Goal: Task Accomplishment & Management: Use online tool/utility

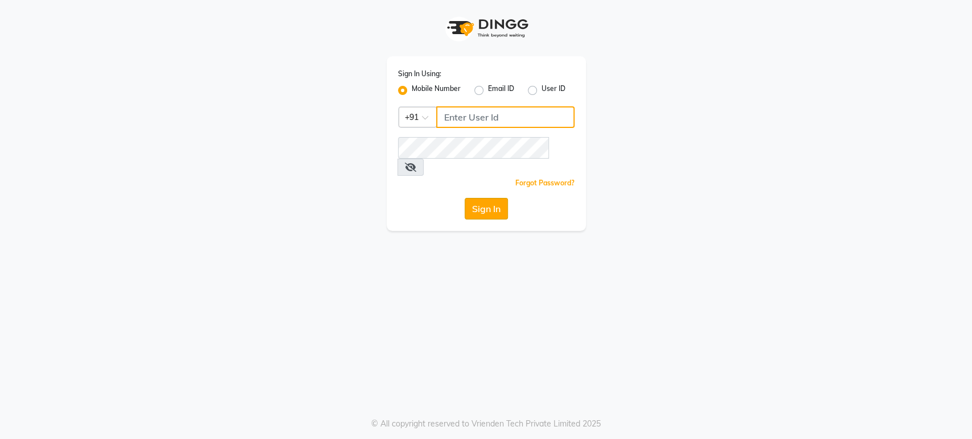
type input "9901294692"
click at [488, 198] on button "Sign In" at bounding box center [485, 209] width 43 height 22
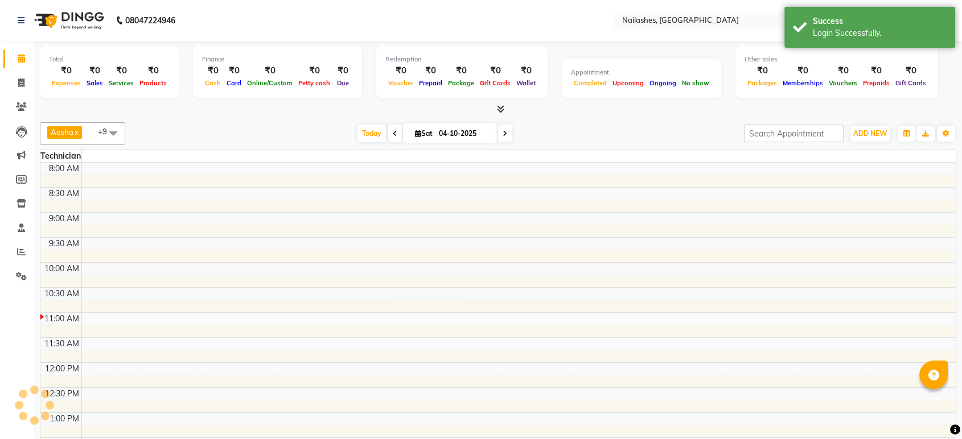
select select "en"
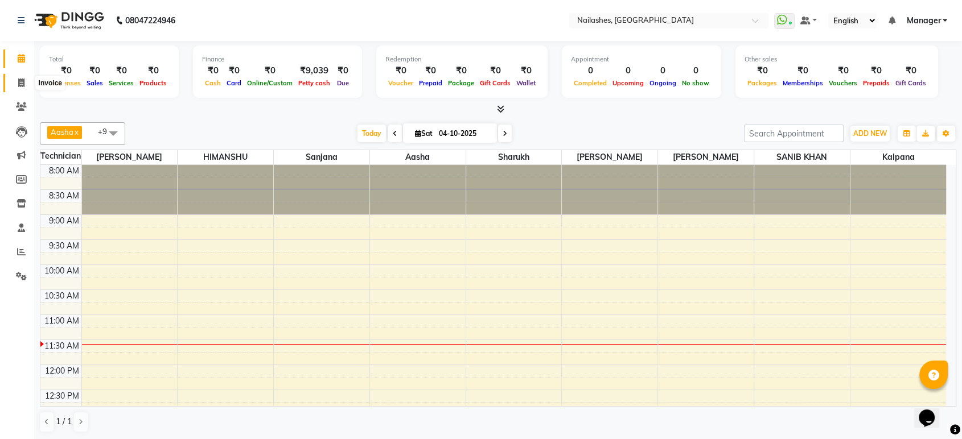
click at [20, 85] on icon at bounding box center [21, 83] width 6 height 9
select select "4251"
select select "service"
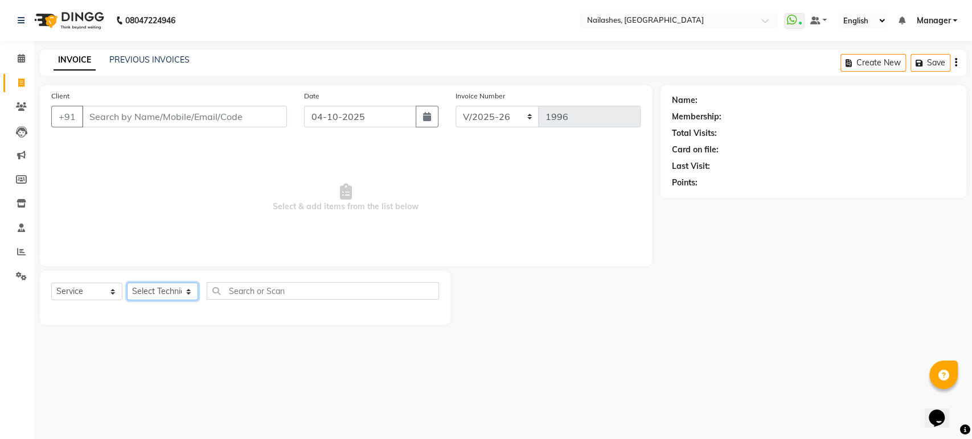
click at [188, 291] on select "Select Technician [PERSON_NAME] [PERSON_NAME] [PERSON_NAME] Manager Rehbar [PER…" at bounding box center [162, 292] width 71 height 18
select select "61504"
click at [127, 283] on select "Select Technician [PERSON_NAME] [PERSON_NAME] [PERSON_NAME] Manager Rehbar [PER…" at bounding box center [162, 292] width 71 height 18
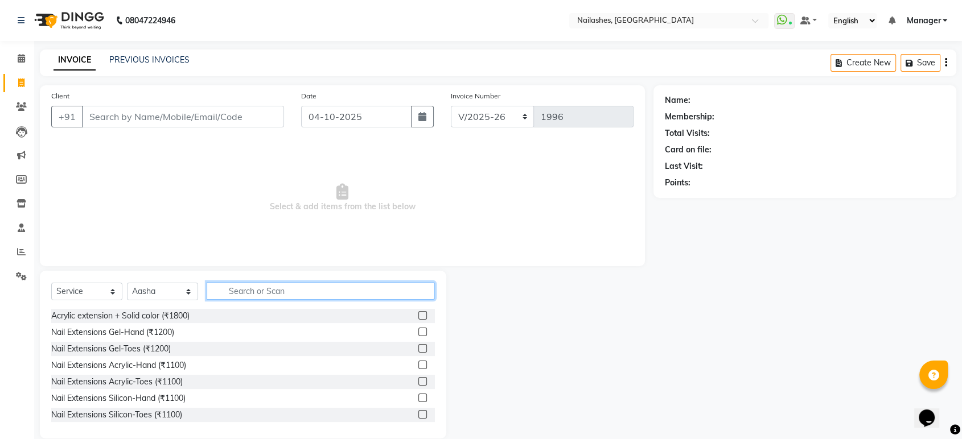
click at [298, 290] on input "text" at bounding box center [321, 291] width 228 height 18
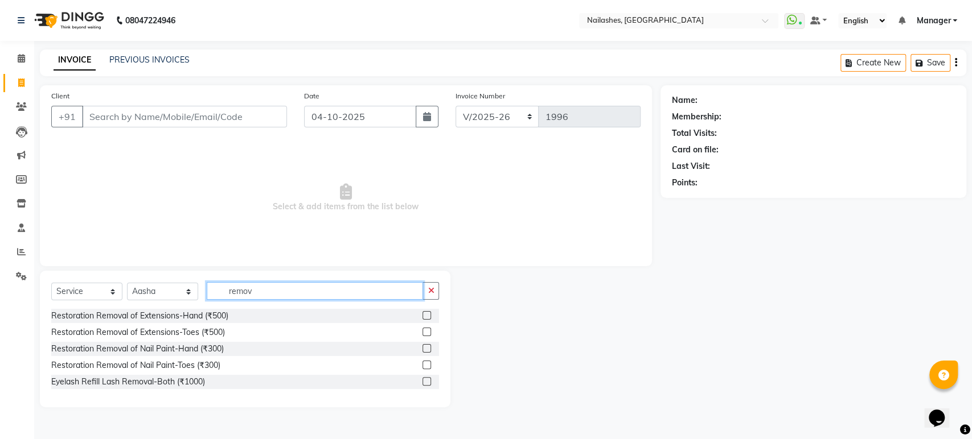
type input "remov"
click at [427, 317] on label at bounding box center [426, 315] width 9 height 9
click at [427, 317] on input "checkbox" at bounding box center [425, 315] width 7 height 7
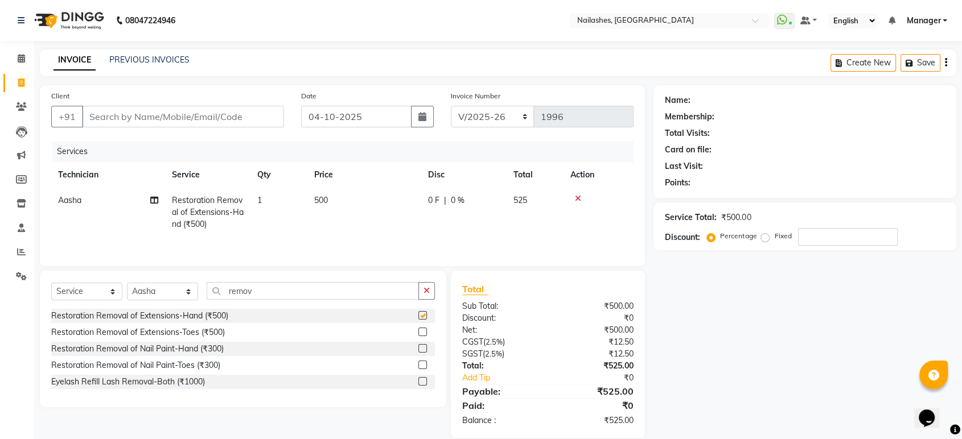
checkbox input "false"
click at [238, 117] on input "Client" at bounding box center [183, 117] width 202 height 22
type input "7"
type input "0"
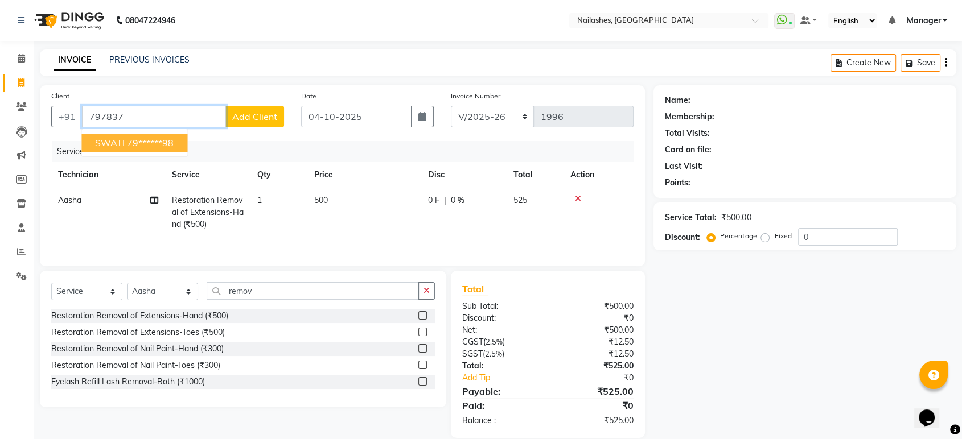
click at [159, 141] on ngb-highlight "79******98" at bounding box center [150, 142] width 47 height 11
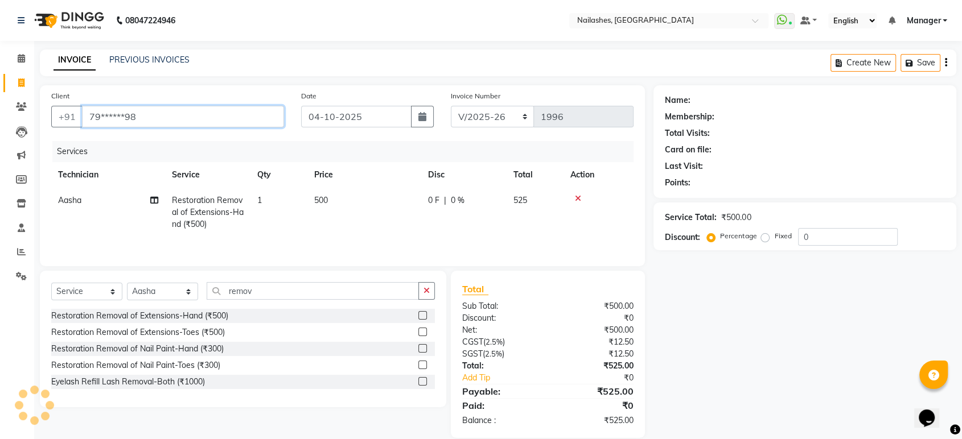
type input "79******98"
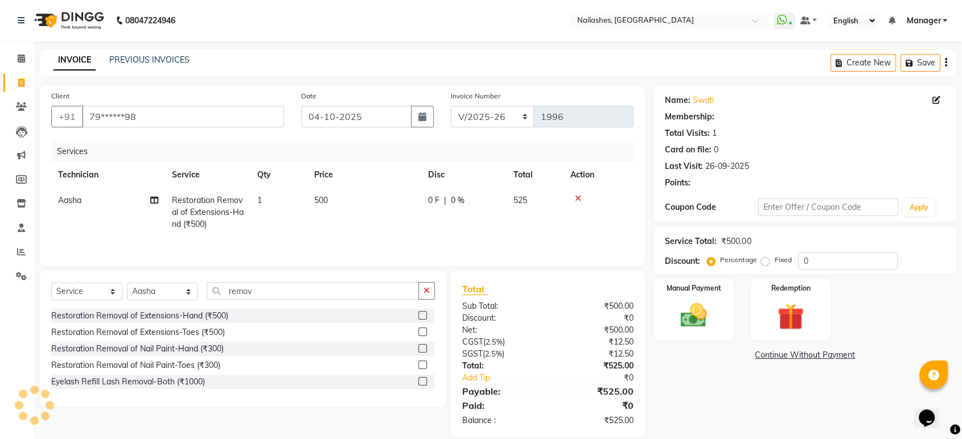
select select "1: Object"
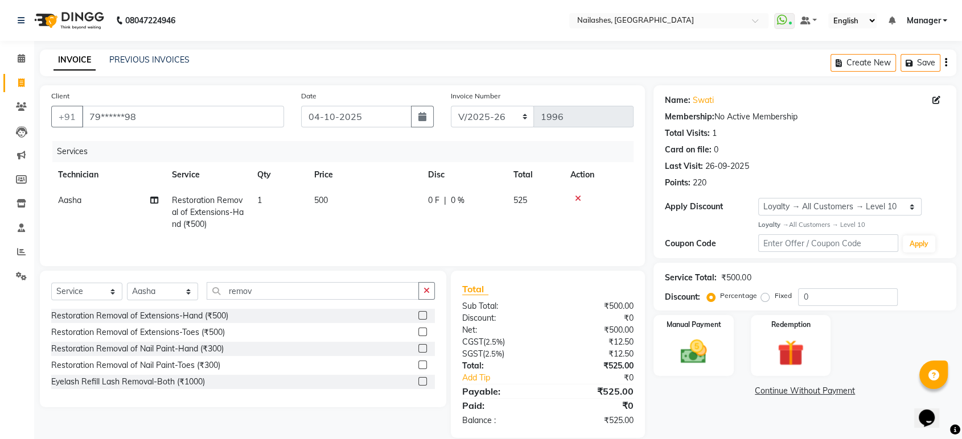
scroll to position [16, 0]
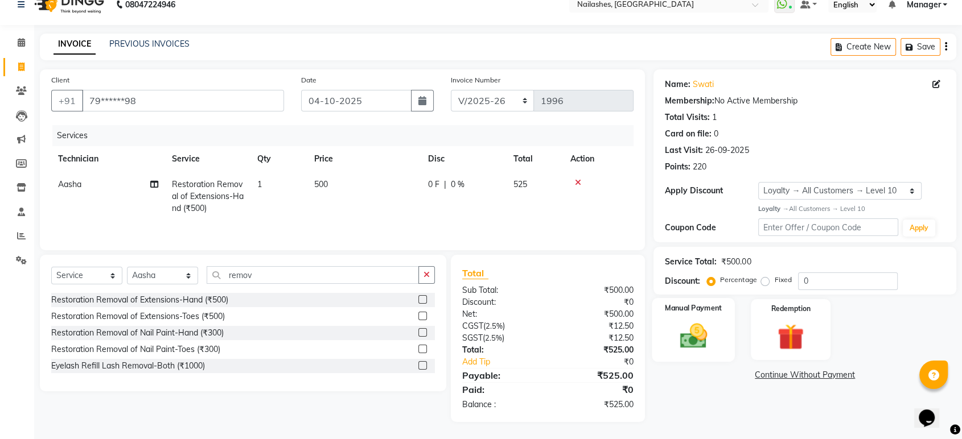
click at [682, 317] on div "Manual Payment" at bounding box center [693, 330] width 83 height 64
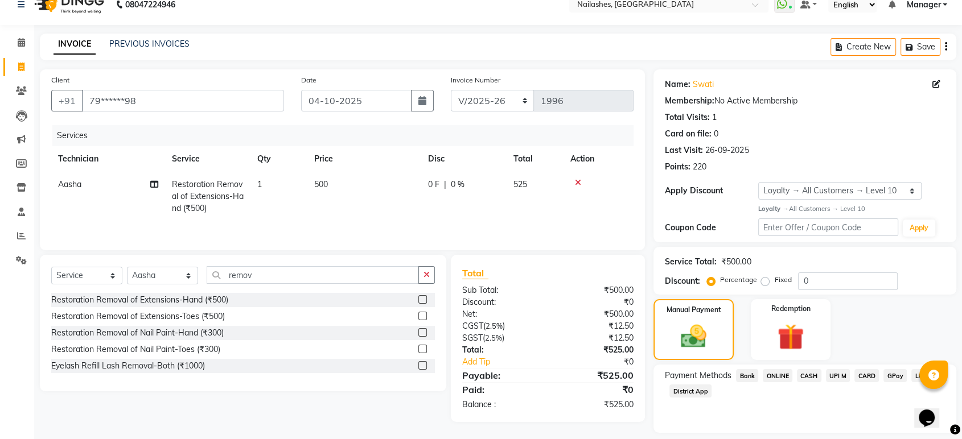
click at [775, 373] on span "ONLINE" at bounding box center [778, 375] width 30 height 13
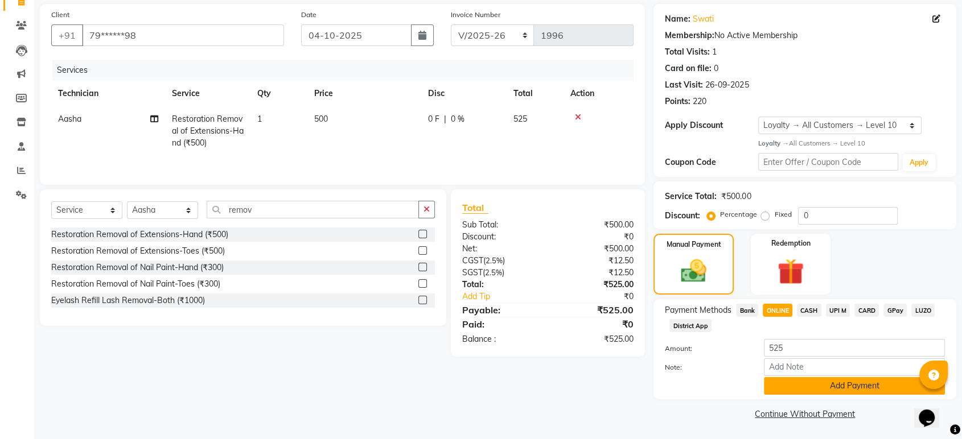
click at [866, 381] on button "Add Payment" at bounding box center [854, 386] width 181 height 18
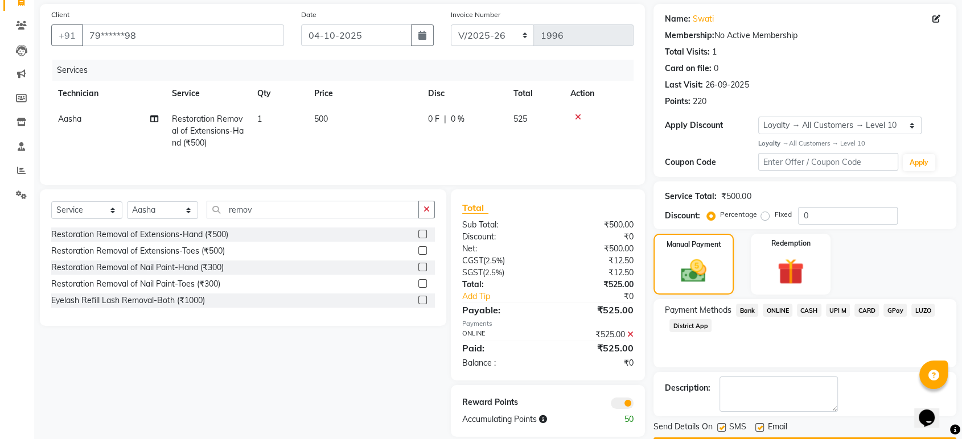
scroll to position [114, 0]
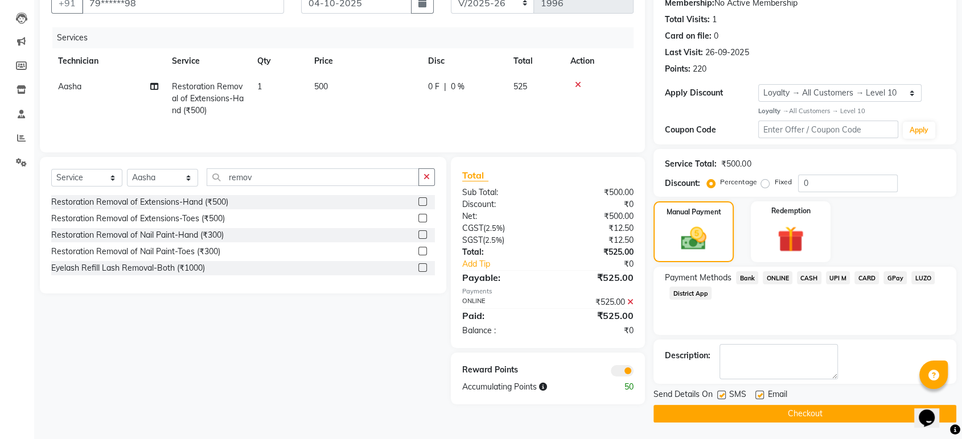
click at [891, 413] on button "Checkout" at bounding box center [804, 414] width 303 height 18
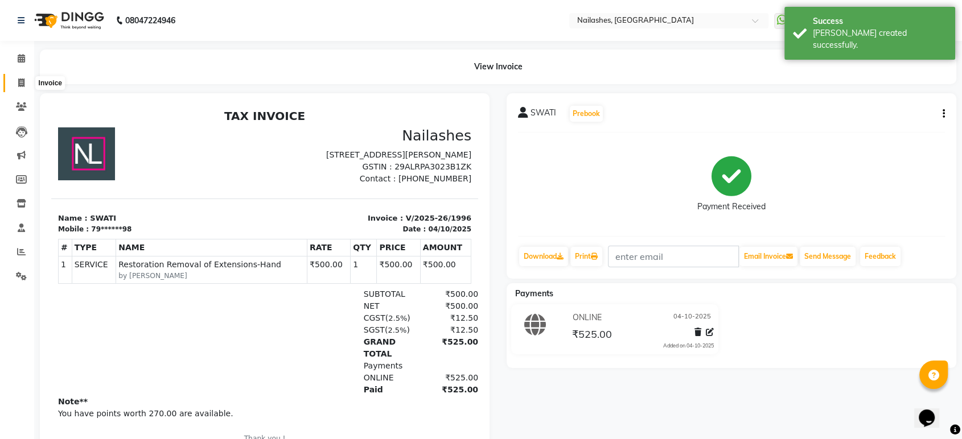
click at [26, 81] on span at bounding box center [21, 83] width 20 height 13
select select "service"
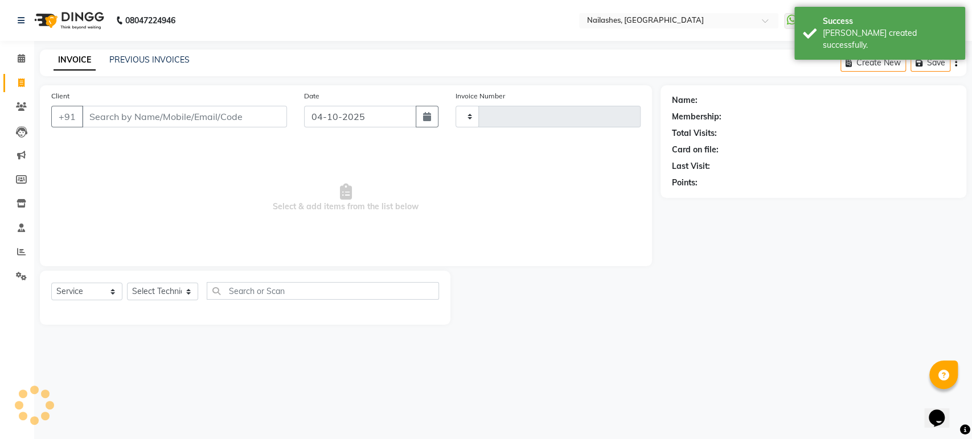
type input "1997"
select select "4251"
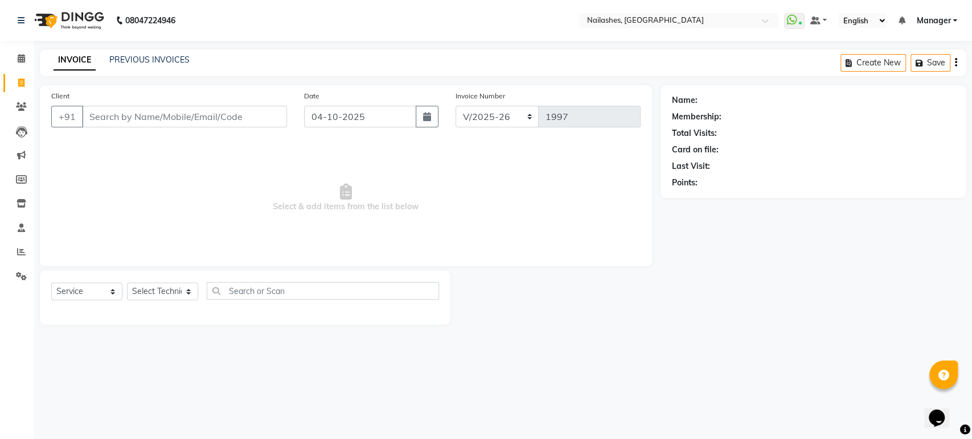
click at [20, 82] on icon at bounding box center [21, 83] width 6 height 9
select select "service"
type input "1997"
select select "4251"
click at [128, 58] on link "PREVIOUS INVOICES" at bounding box center [149, 60] width 80 height 10
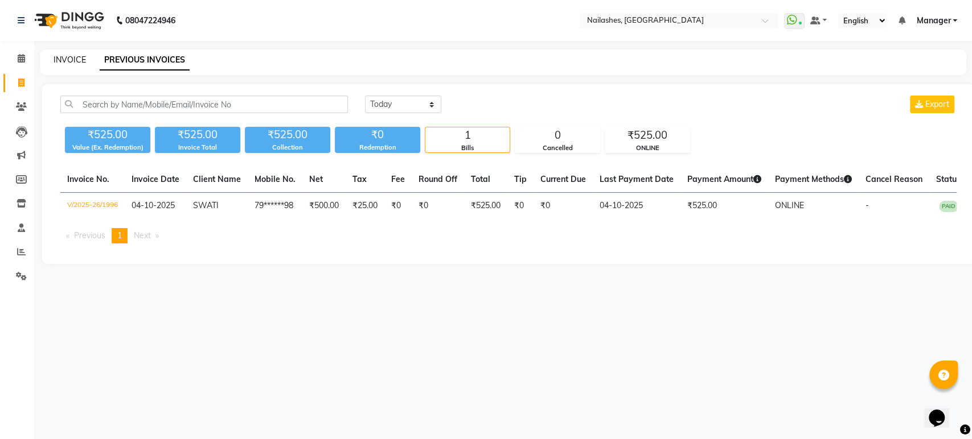
click at [76, 59] on link "INVOICE" at bounding box center [70, 60] width 32 height 10
select select "service"
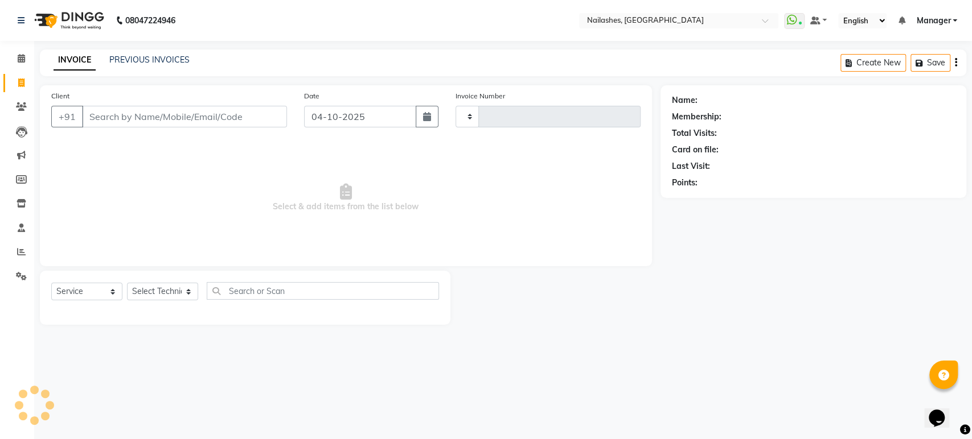
type input "1997"
select select "4251"
click at [21, 111] on icon at bounding box center [21, 106] width 11 height 9
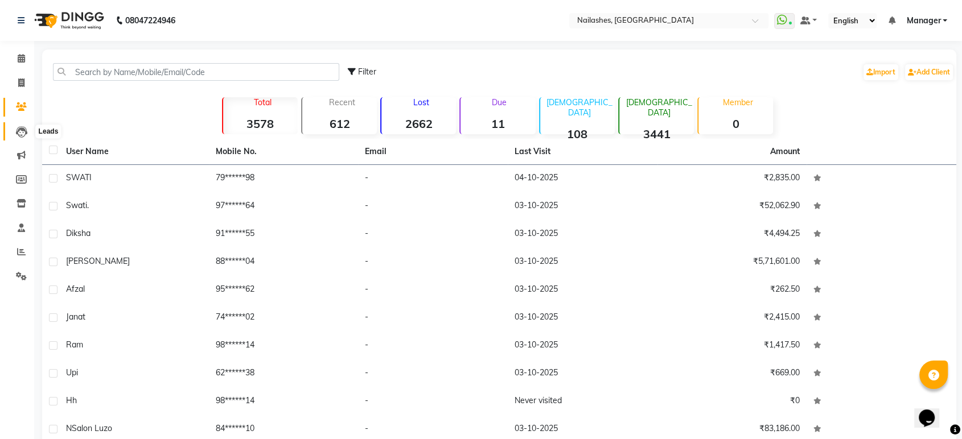
click at [23, 126] on icon at bounding box center [21, 131] width 11 height 11
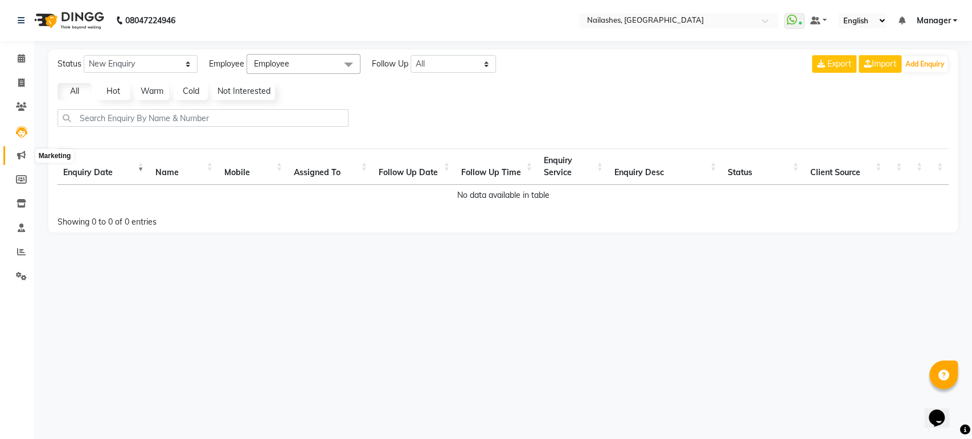
click at [24, 159] on icon at bounding box center [21, 155] width 9 height 9
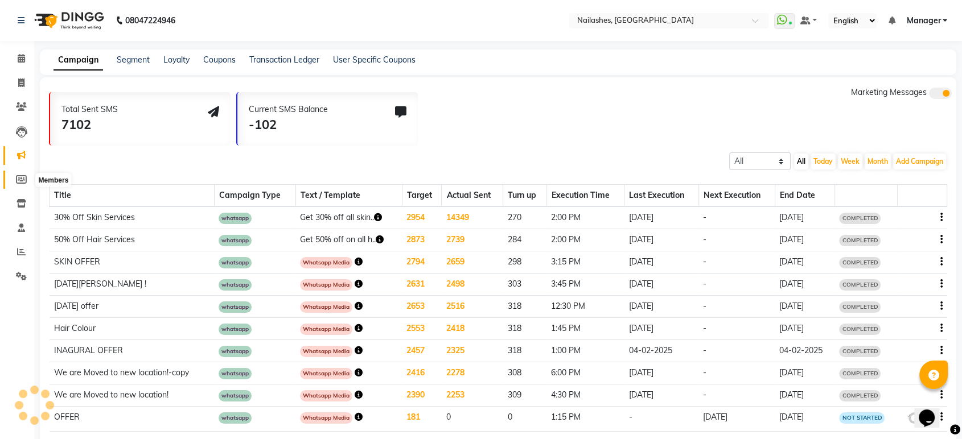
click at [23, 181] on icon at bounding box center [21, 179] width 11 height 9
select select
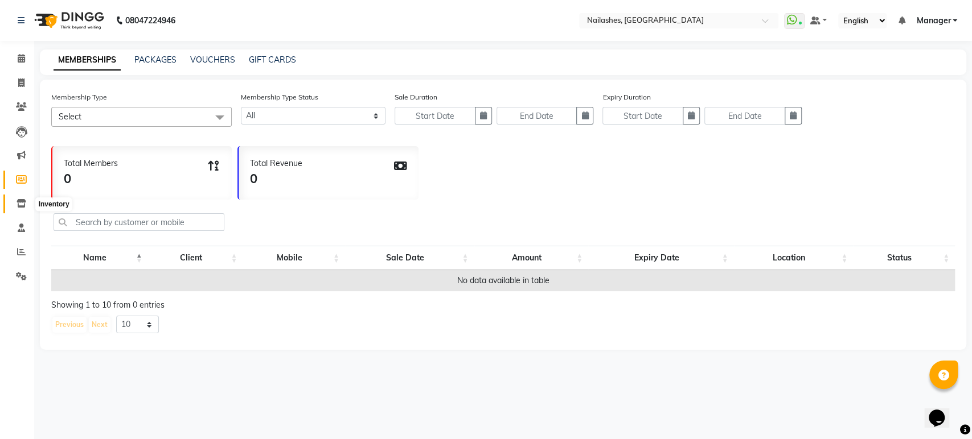
click at [18, 205] on icon at bounding box center [22, 203] width 10 height 9
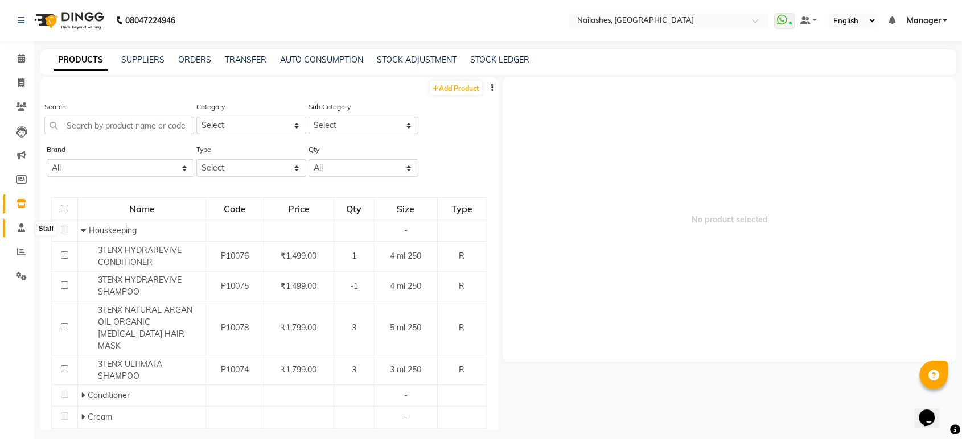
click at [19, 224] on icon at bounding box center [21, 228] width 7 height 9
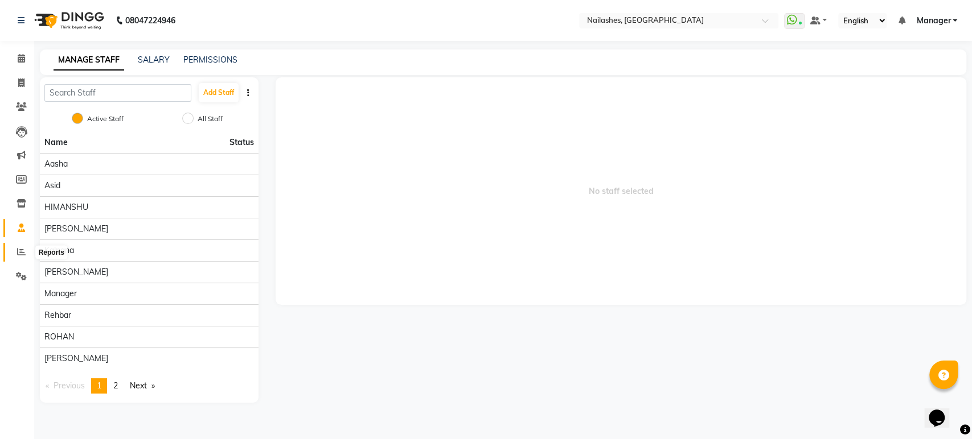
click at [20, 249] on icon at bounding box center [21, 252] width 9 height 9
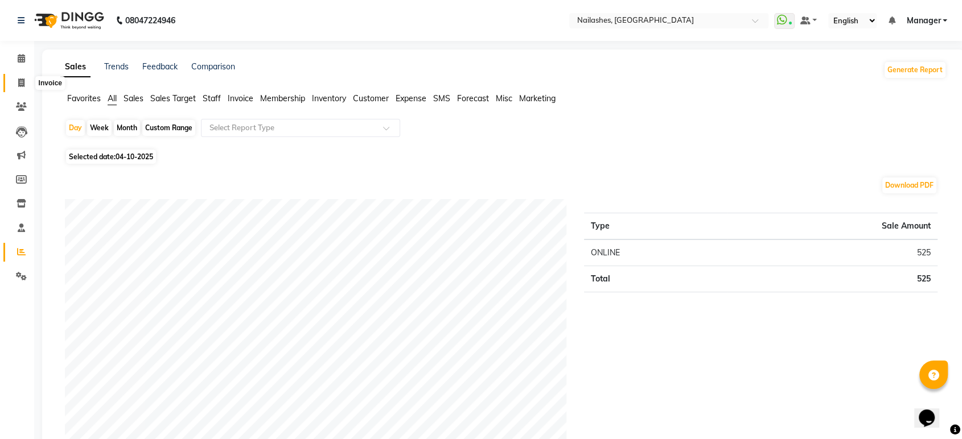
click at [17, 86] on span at bounding box center [21, 83] width 20 height 13
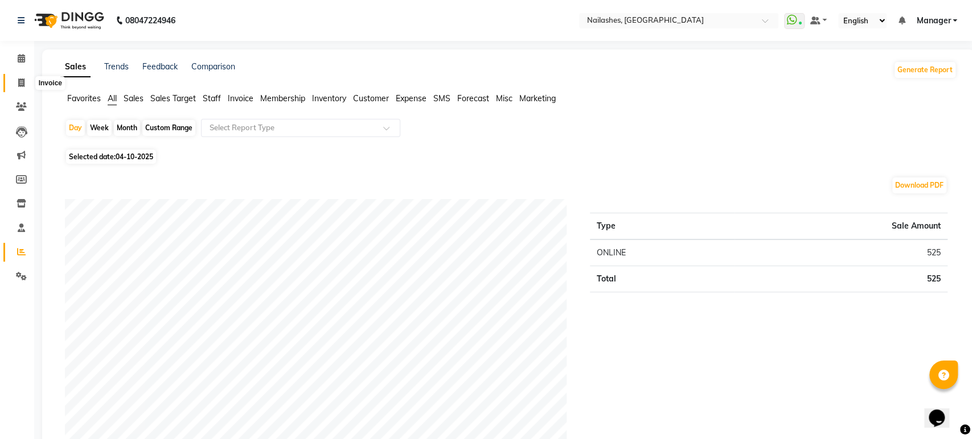
select select "service"
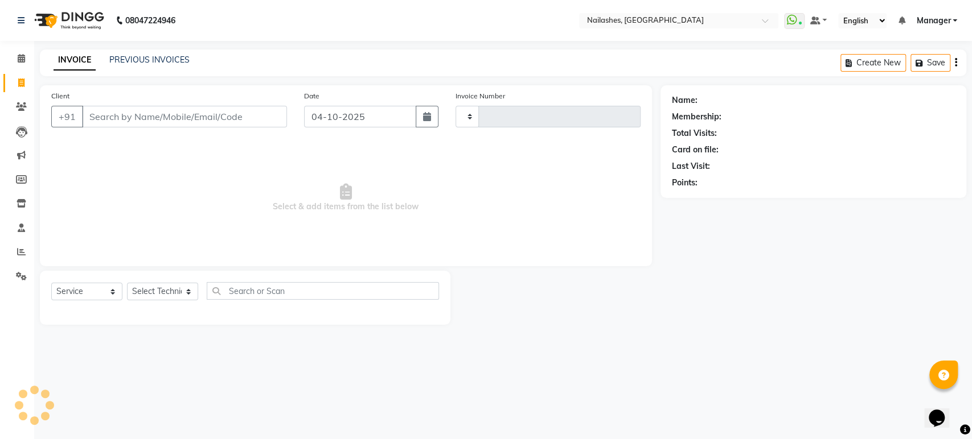
type input "1997"
select select "4251"
click at [17, 64] on span at bounding box center [21, 58] width 20 height 13
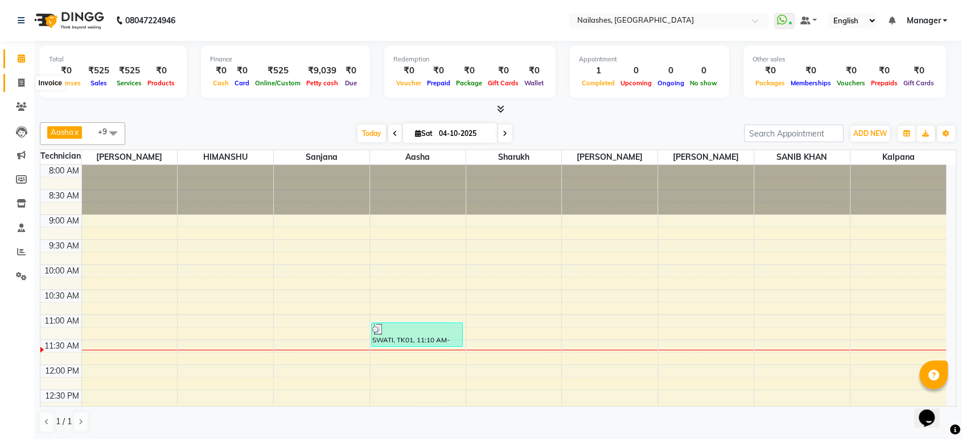
click at [22, 83] on icon at bounding box center [21, 83] width 6 height 9
select select "service"
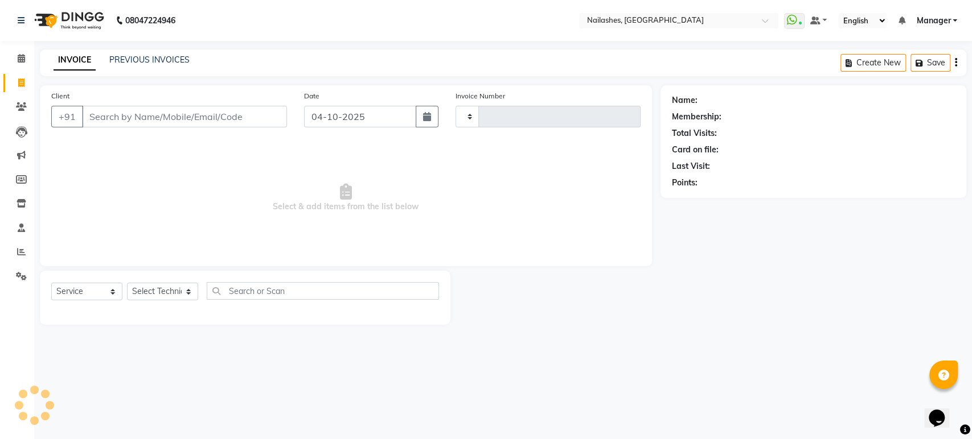
type input "1997"
select select "4251"
click at [141, 60] on link "PREVIOUS INVOICES" at bounding box center [149, 60] width 80 height 10
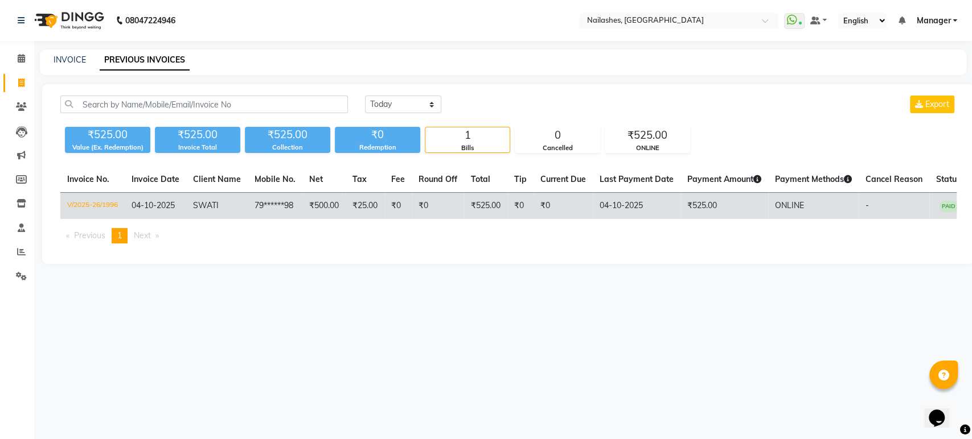
click at [179, 209] on td "04-10-2025" at bounding box center [155, 206] width 61 height 27
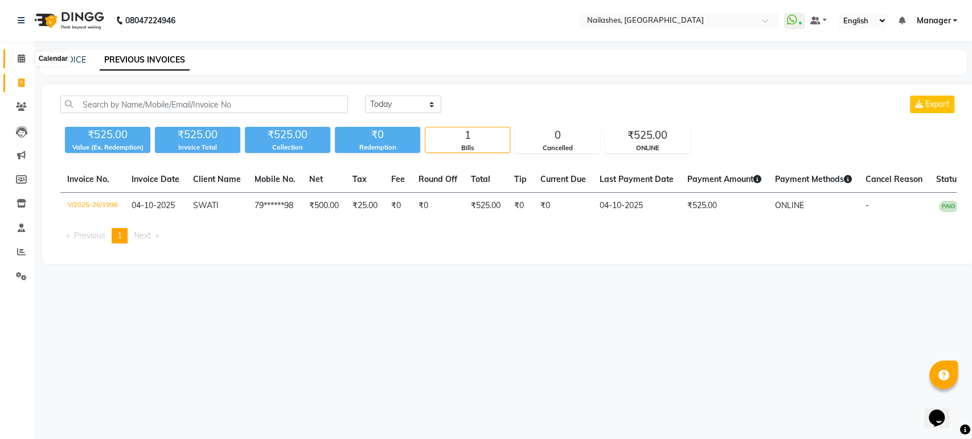
click at [20, 54] on icon at bounding box center [21, 58] width 7 height 9
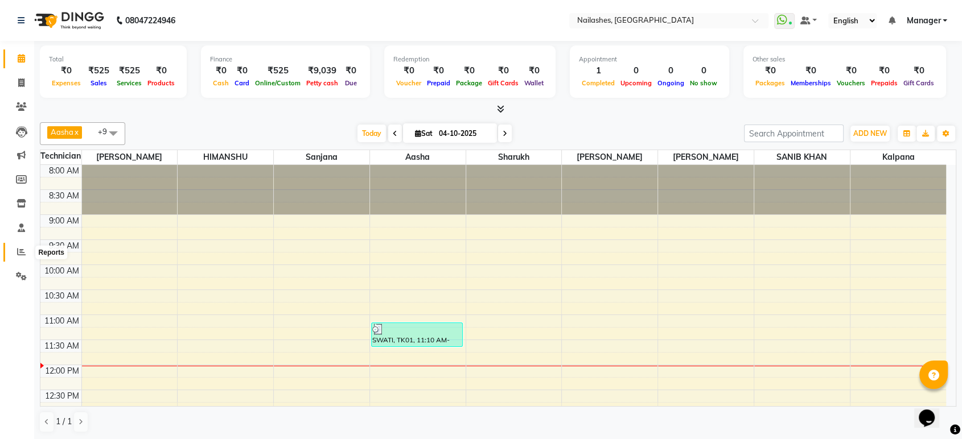
click at [23, 256] on icon at bounding box center [21, 252] width 9 height 9
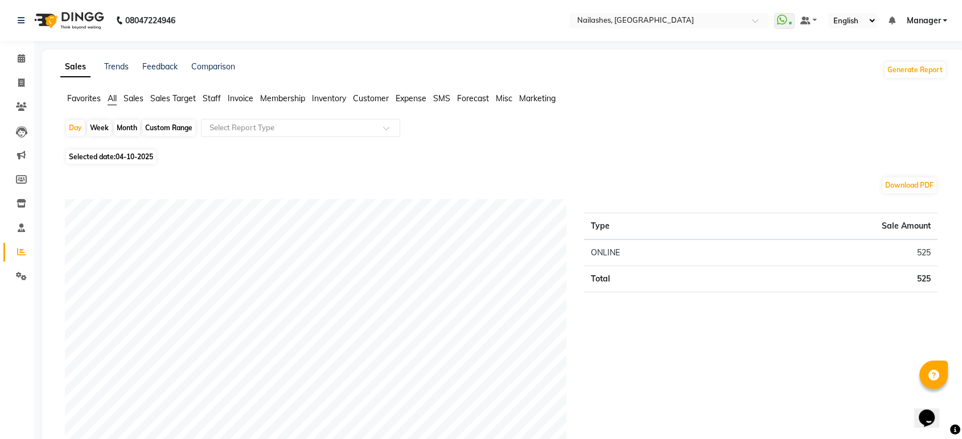
click at [215, 97] on span "Staff" at bounding box center [212, 98] width 18 height 10
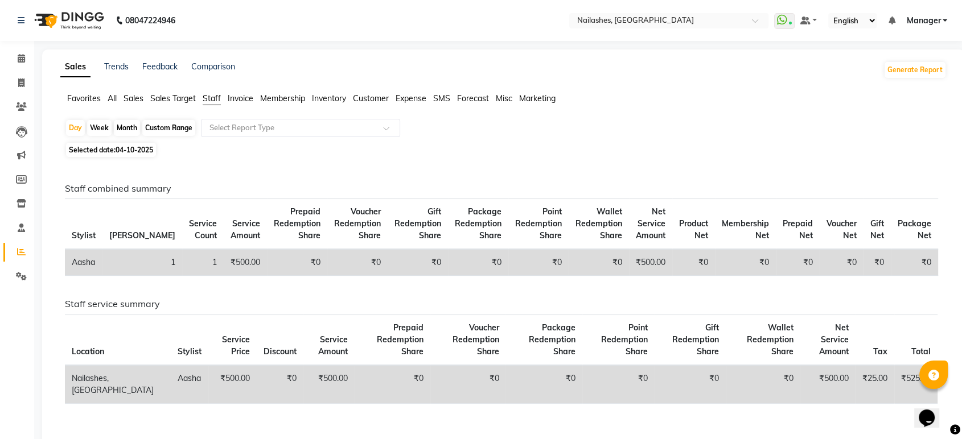
click at [122, 127] on div "Month" at bounding box center [127, 128] width 26 height 16
select select "10"
select select "2025"
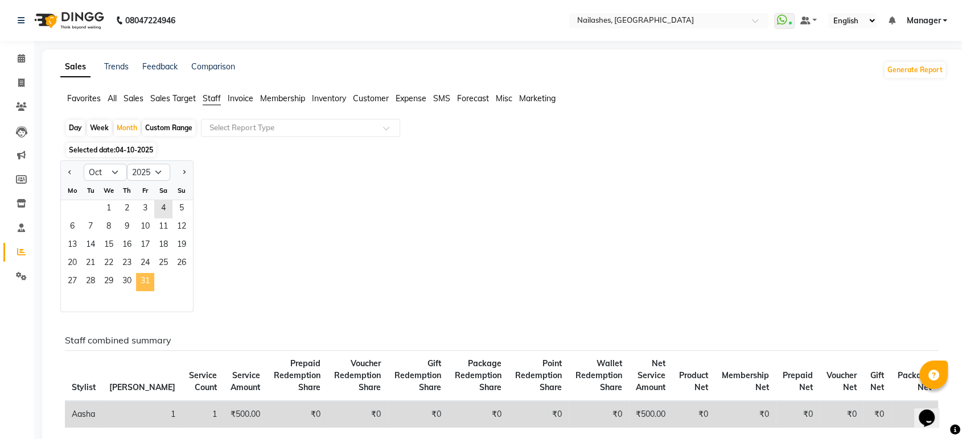
click at [140, 280] on span "31" at bounding box center [145, 282] width 18 height 18
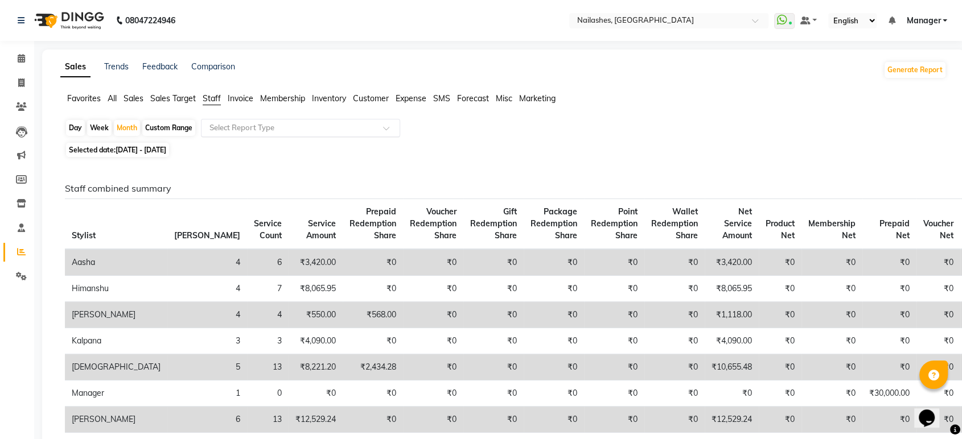
click at [271, 120] on div "Select Report Type" at bounding box center [300, 128] width 199 height 18
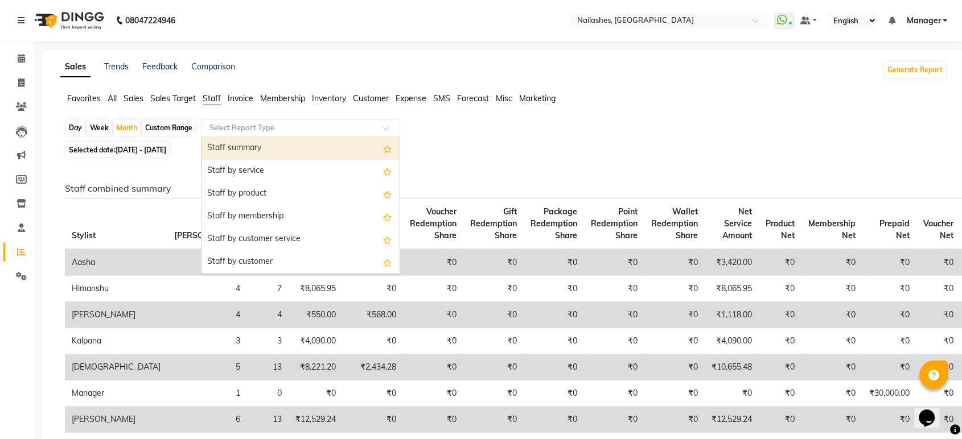
click at [282, 154] on div "Staff summary" at bounding box center [300, 148] width 198 height 23
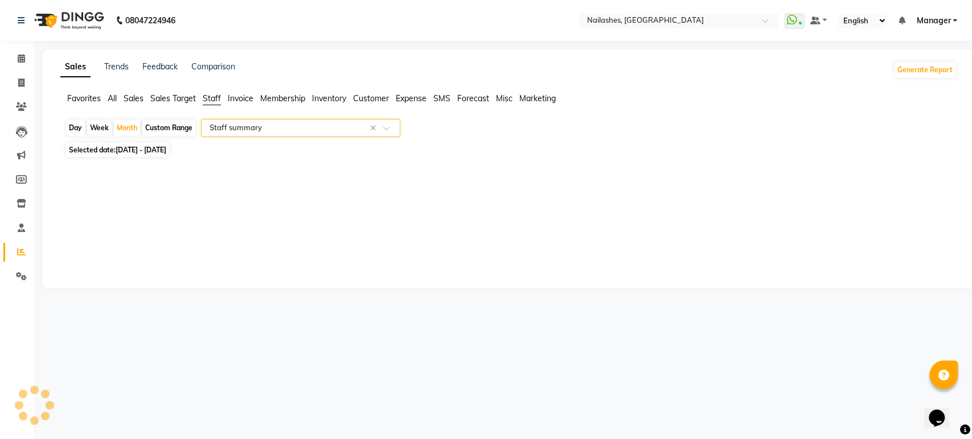
select select "full_report"
select select "csv"
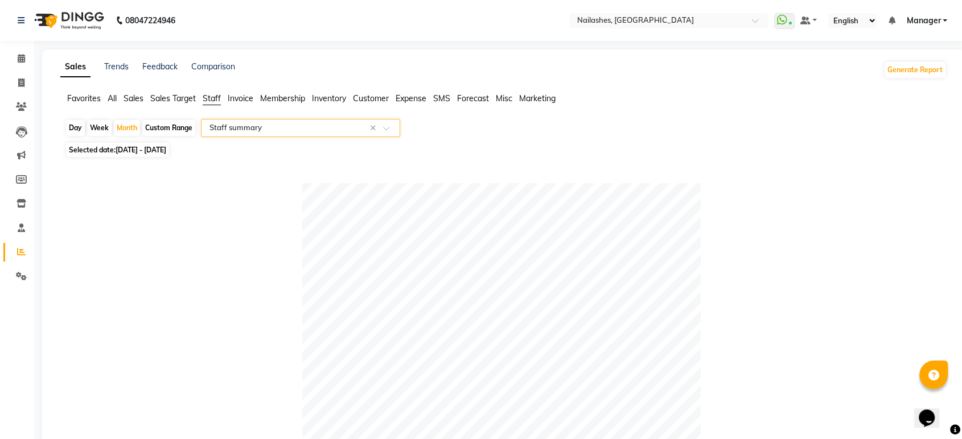
click at [152, 149] on span "[DATE] - [DATE]" at bounding box center [141, 150] width 51 height 9
select select "10"
select select "2025"
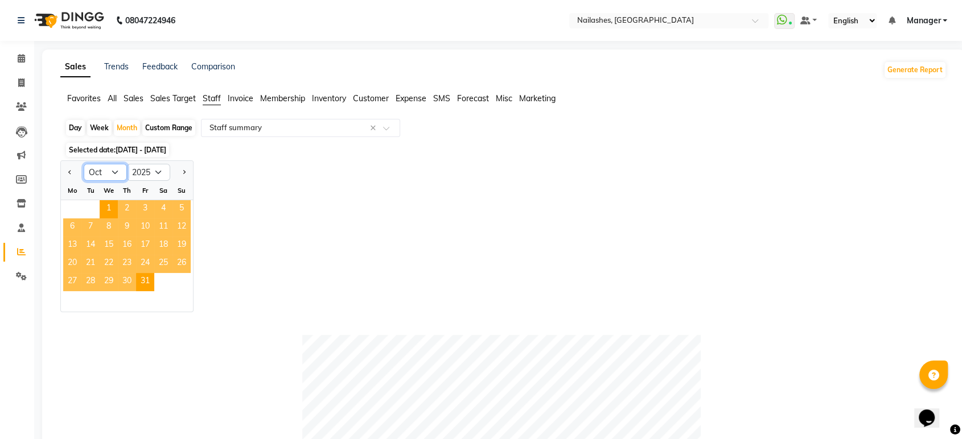
click at [118, 168] on select "Jan Feb Mar Apr May Jun [DATE] Aug Sep Oct Nov Dec" at bounding box center [105, 172] width 43 height 17
select select "9"
click at [84, 164] on select "Jan Feb Mar Apr May Jun [DATE] Aug Sep Oct Nov Dec" at bounding box center [105, 172] width 43 height 17
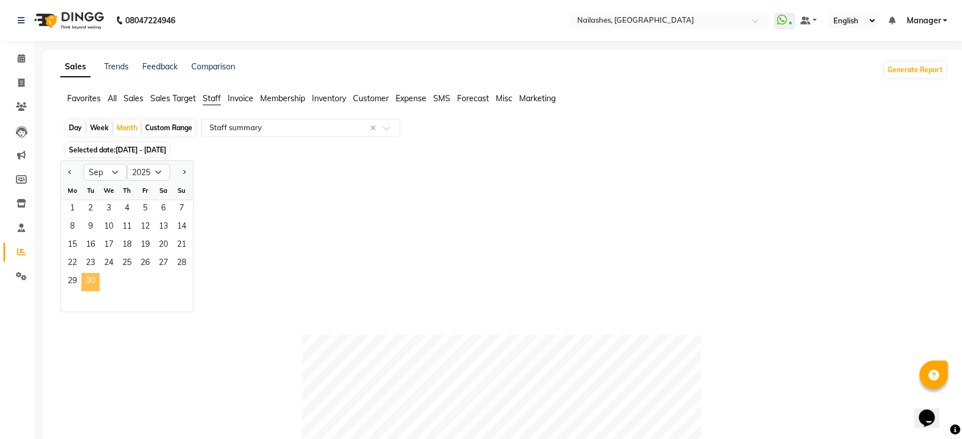
click at [91, 278] on span "30" at bounding box center [90, 282] width 18 height 18
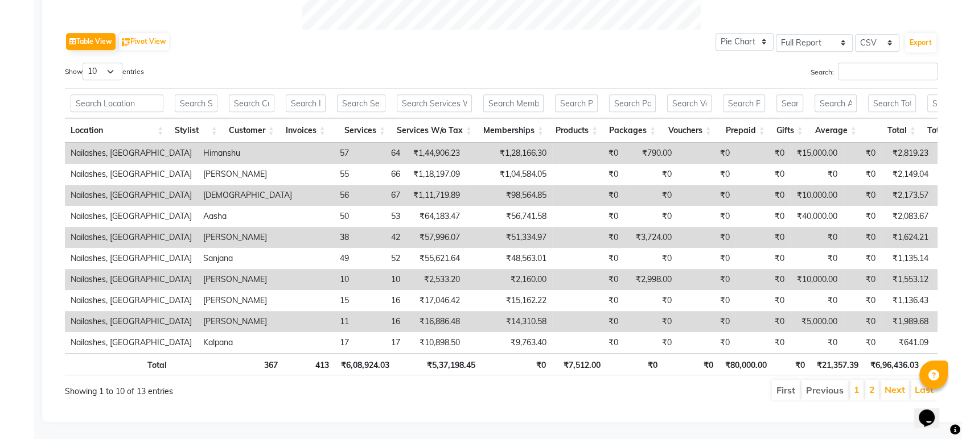
scroll to position [570, 0]
drag, startPoint x: 419, startPoint y: 359, endPoint x: 492, endPoint y: 363, distance: 72.4
click at [492, 363] on tr "Total 367 413 ₹6,08,924.03 ₹5,37,198.45 ₹0 ₹7,512.00 ₹0 ₹0 ₹80,000.00 ₹0 ₹21,35…" at bounding box center [669, 364] width 1209 height 22
drag, startPoint x: 341, startPoint y: 360, endPoint x: 405, endPoint y: 366, distance: 64.6
click at [405, 366] on tr "Total 367 413 ₹6,08,924.03 ₹5,37,198.45 ₹0 ₹7,512.00 ₹0 ₹0 ₹80,000.00 ₹0 ₹21,35…" at bounding box center [669, 364] width 1209 height 22
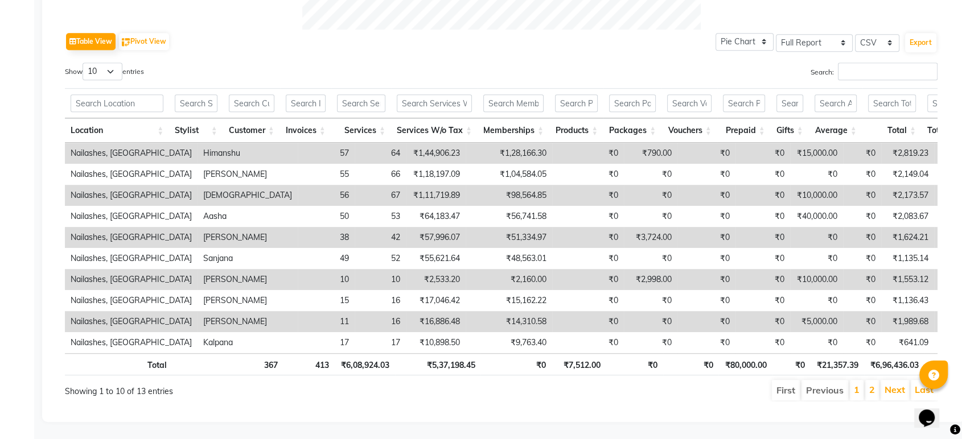
click at [435, 372] on div "Show 10 25 50 100 entries Search: Location Stylist Customer Invoices Services S…" at bounding box center [501, 232] width 873 height 339
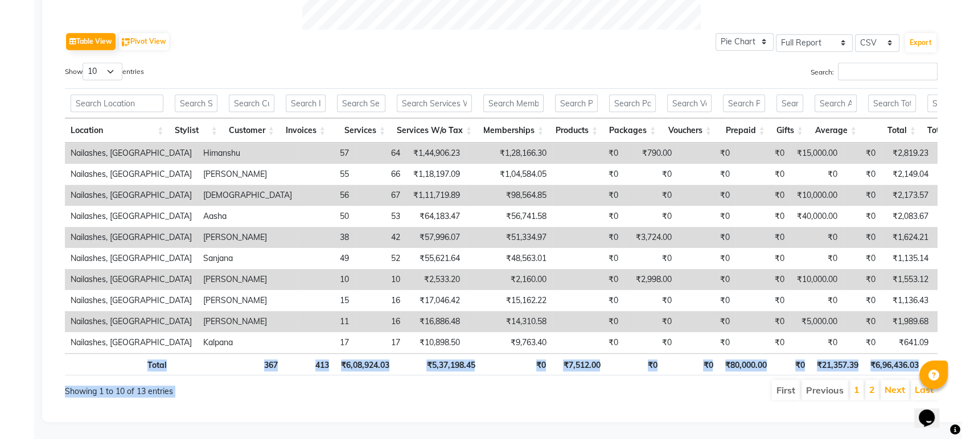
click at [452, 380] on ul "First Previous 1 2 Next Last" at bounding box center [686, 390] width 502 height 20
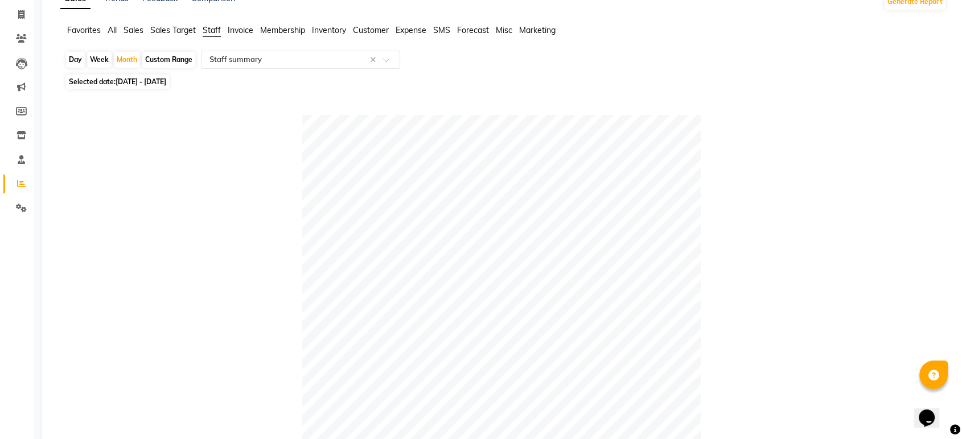
scroll to position [0, 0]
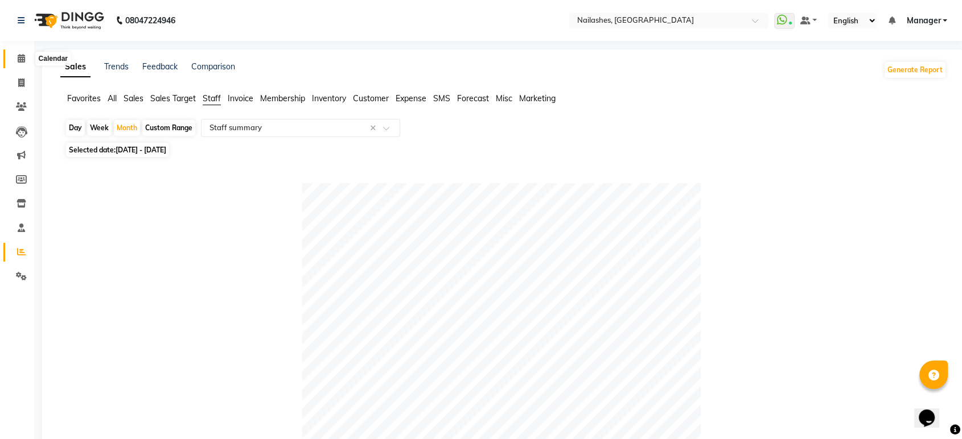
click at [29, 54] on span at bounding box center [21, 58] width 20 height 13
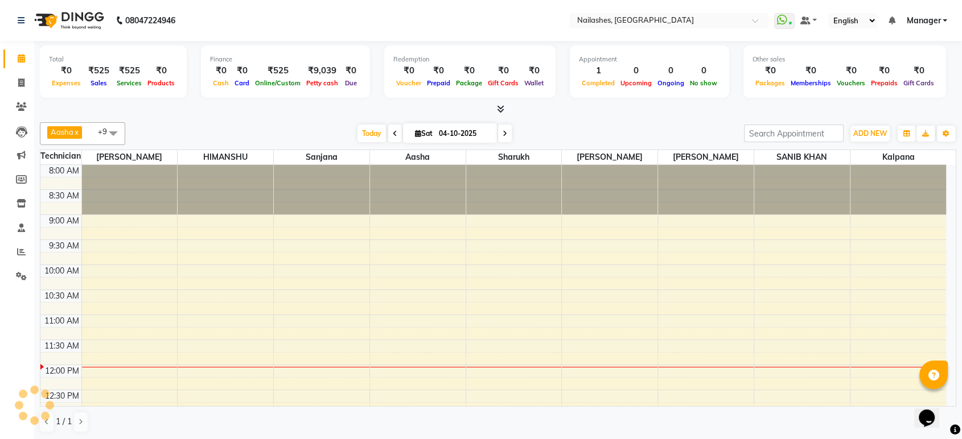
scroll to position [200, 0]
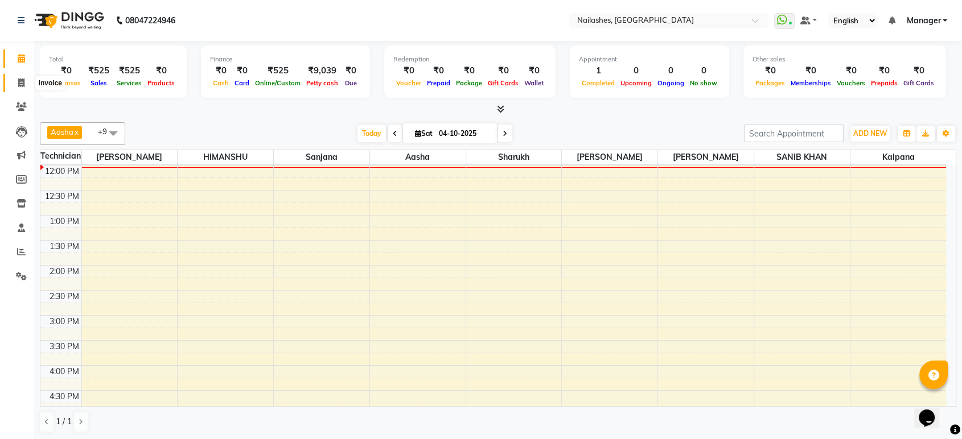
click at [15, 88] on span at bounding box center [21, 83] width 20 height 13
select select "service"
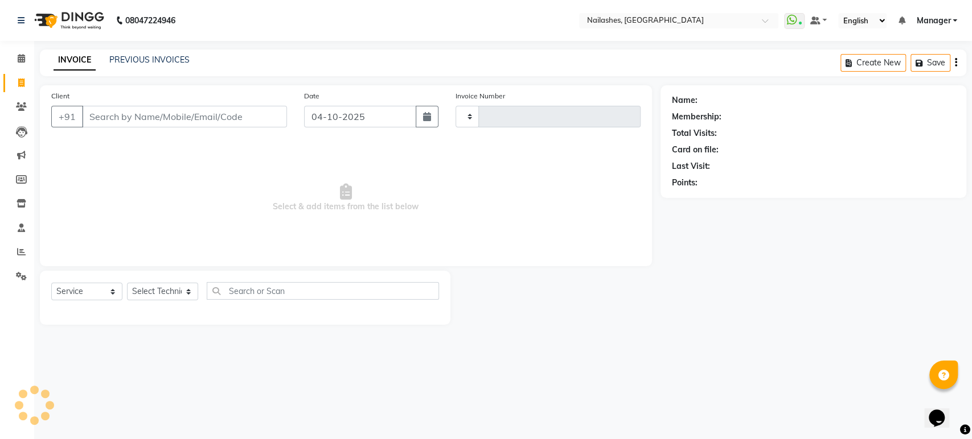
type input "1997"
select select "4251"
click at [18, 228] on icon at bounding box center [21, 228] width 7 height 9
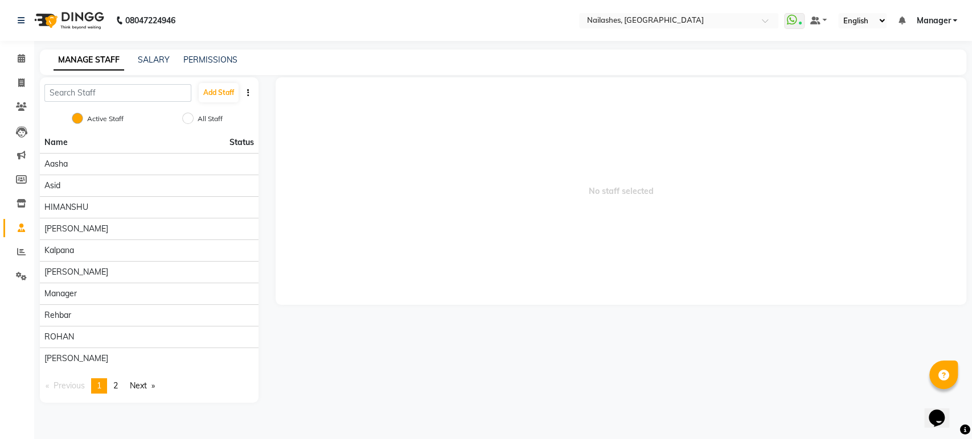
click at [13, 194] on li "Inventory" at bounding box center [17, 204] width 34 height 24
drag, startPoint x: 18, startPoint y: 211, endPoint x: 23, endPoint y: 206, distance: 7.2
click at [19, 213] on link "Inventory" at bounding box center [16, 204] width 27 height 19
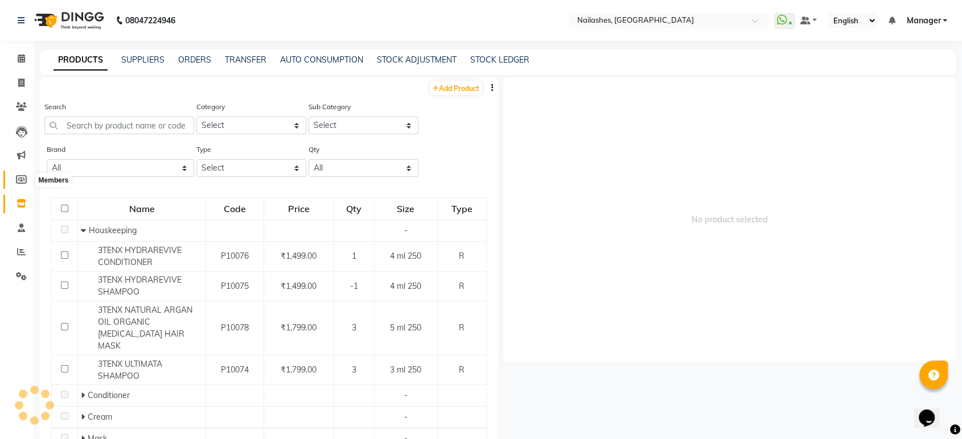
click at [23, 175] on icon at bounding box center [21, 179] width 11 height 9
select select
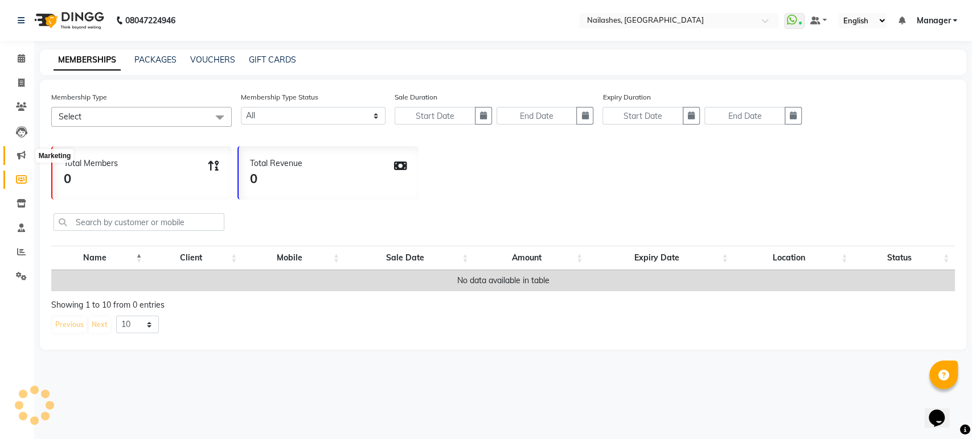
click at [17, 152] on icon at bounding box center [21, 155] width 9 height 9
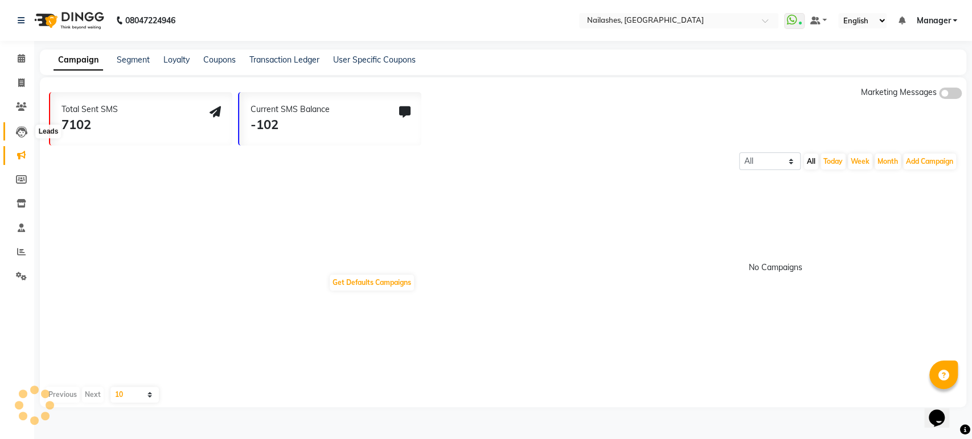
click at [23, 134] on icon at bounding box center [21, 131] width 11 height 11
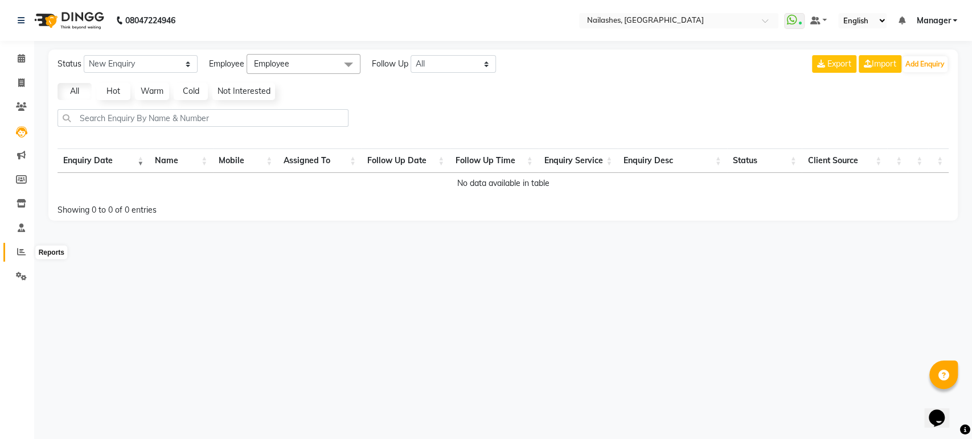
click at [27, 249] on span at bounding box center [21, 252] width 20 height 13
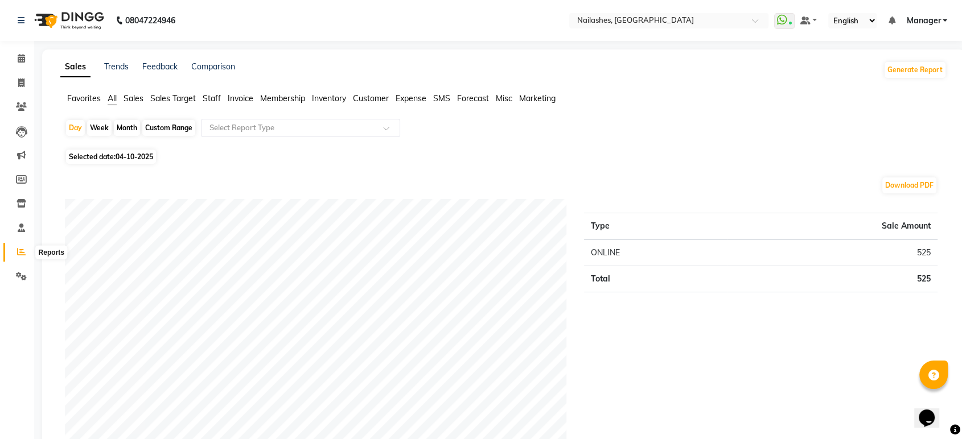
click at [20, 253] on icon at bounding box center [21, 252] width 9 height 9
click at [209, 94] on span "Staff" at bounding box center [212, 98] width 18 height 10
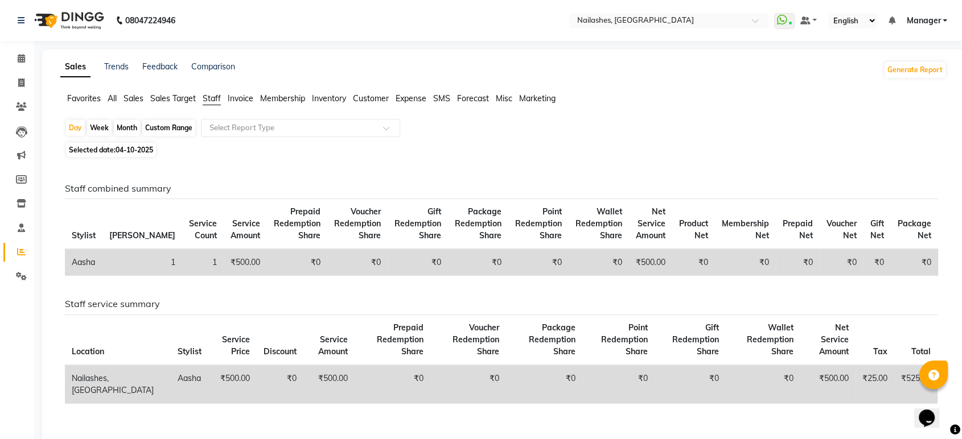
click at [129, 125] on div "Month" at bounding box center [127, 128] width 26 height 16
select select "10"
select select "2025"
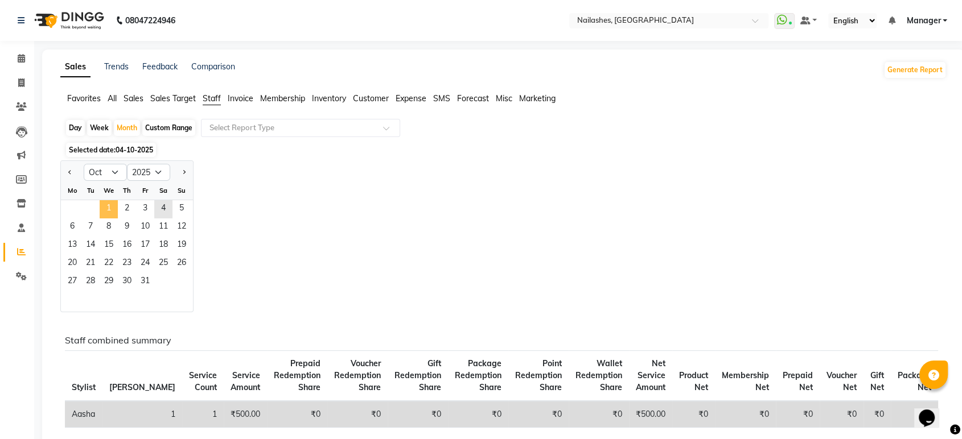
click at [108, 203] on span "1" at bounding box center [109, 209] width 18 height 18
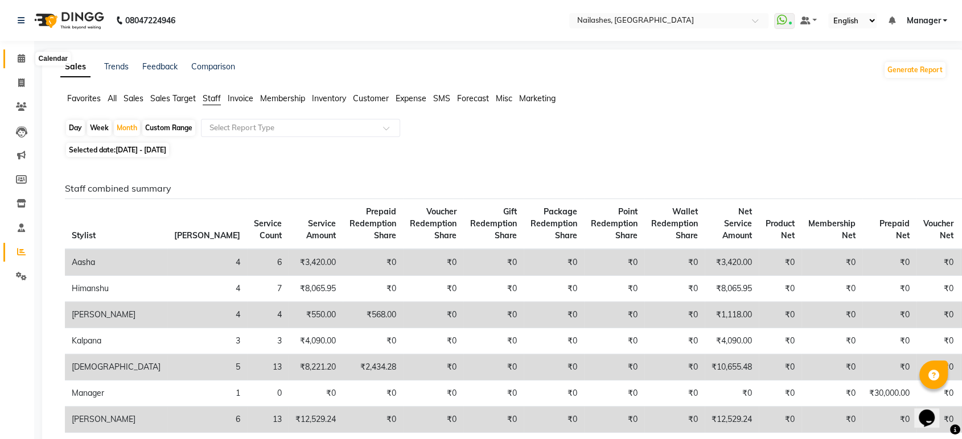
click at [19, 59] on icon at bounding box center [21, 58] width 7 height 9
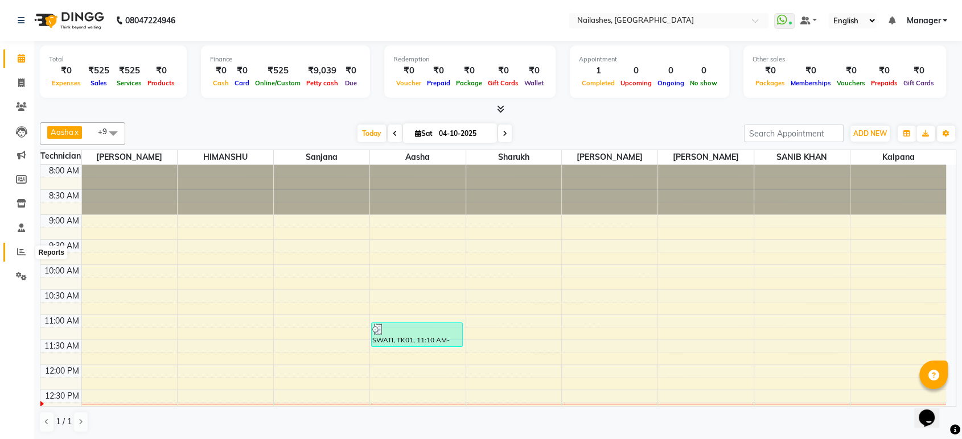
click at [18, 247] on span at bounding box center [21, 252] width 20 height 13
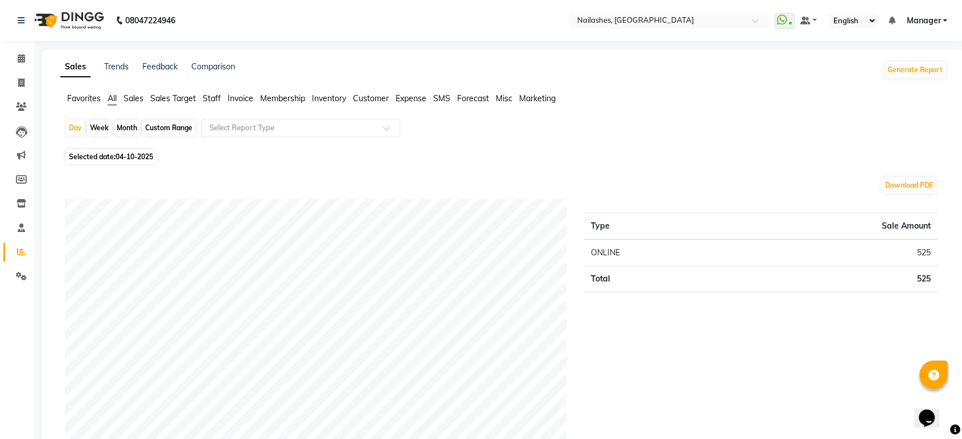
click at [215, 94] on span "Staff" at bounding box center [212, 98] width 18 height 10
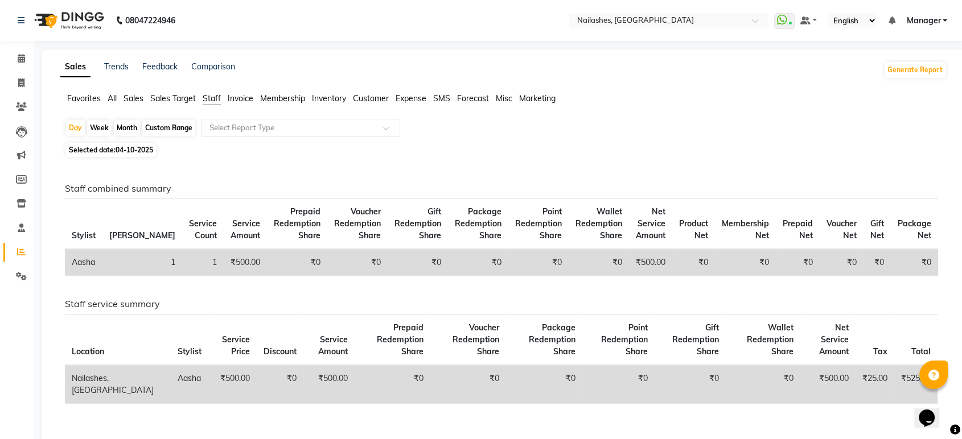
click at [131, 128] on div "Month" at bounding box center [127, 128] width 26 height 16
select select "10"
select select "2025"
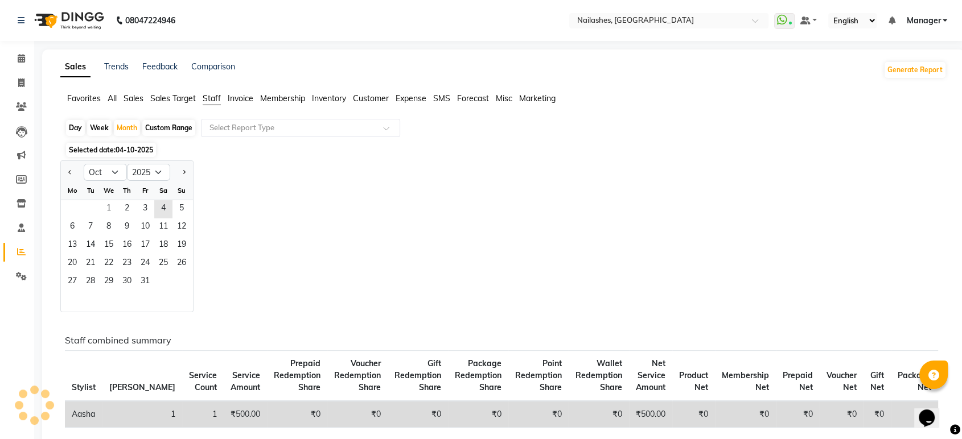
click at [109, 199] on div "We" at bounding box center [109, 191] width 18 height 18
click at [109, 203] on span "1" at bounding box center [109, 209] width 18 height 18
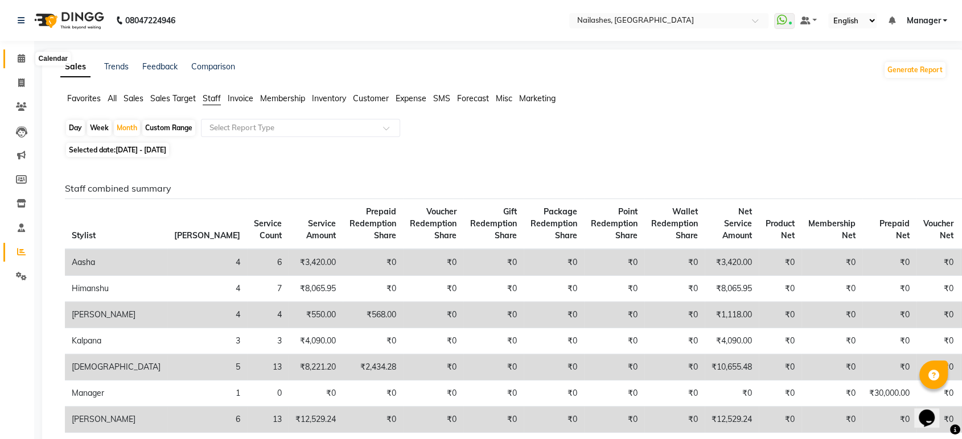
click at [19, 61] on icon at bounding box center [21, 58] width 7 height 9
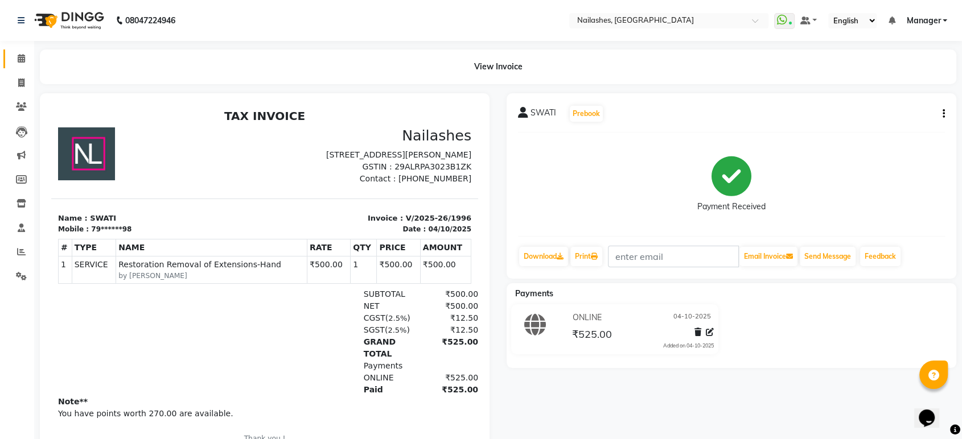
click at [26, 59] on span at bounding box center [21, 58] width 20 height 13
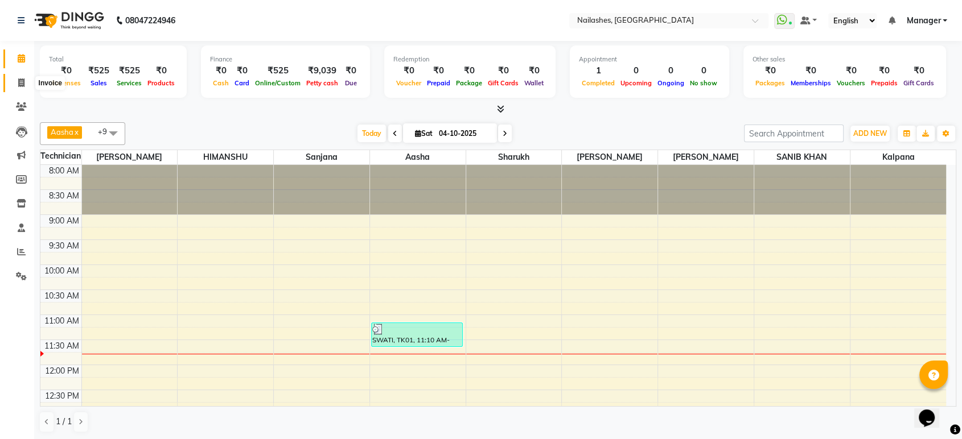
click at [18, 79] on icon at bounding box center [21, 83] width 6 height 9
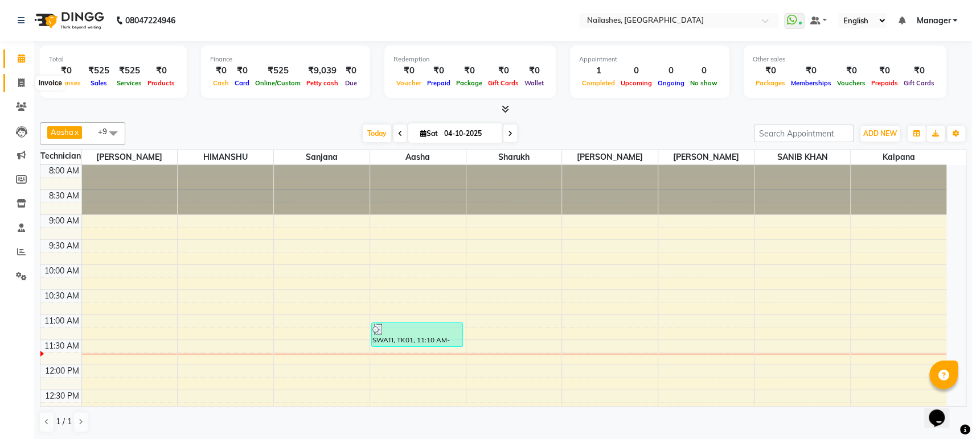
select select "4251"
select select "service"
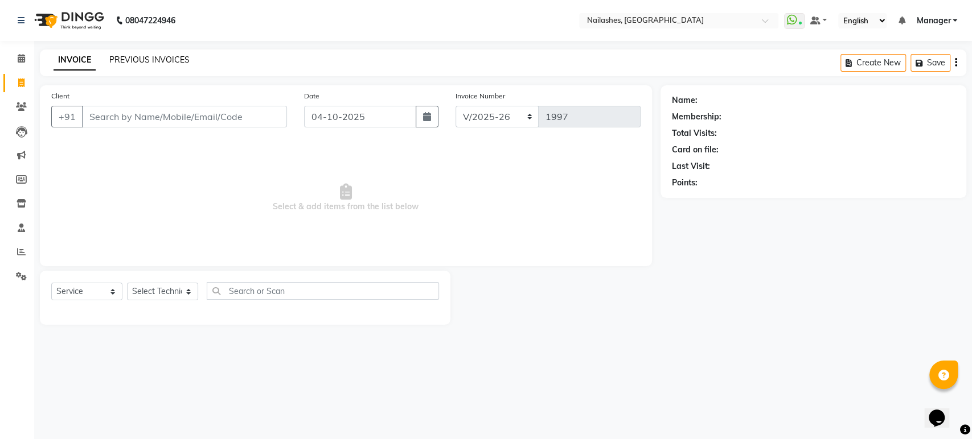
click at [173, 60] on link "PREVIOUS INVOICES" at bounding box center [149, 60] width 80 height 10
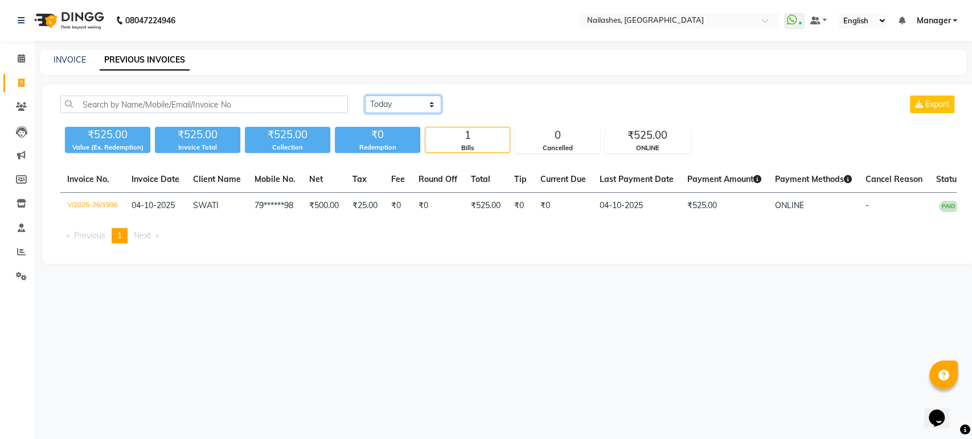
click at [432, 103] on select "Today Yesterday Custom Range" at bounding box center [403, 105] width 76 height 18
select select "yesterday"
click at [365, 96] on select "Today Yesterday Custom Range" at bounding box center [403, 105] width 76 height 18
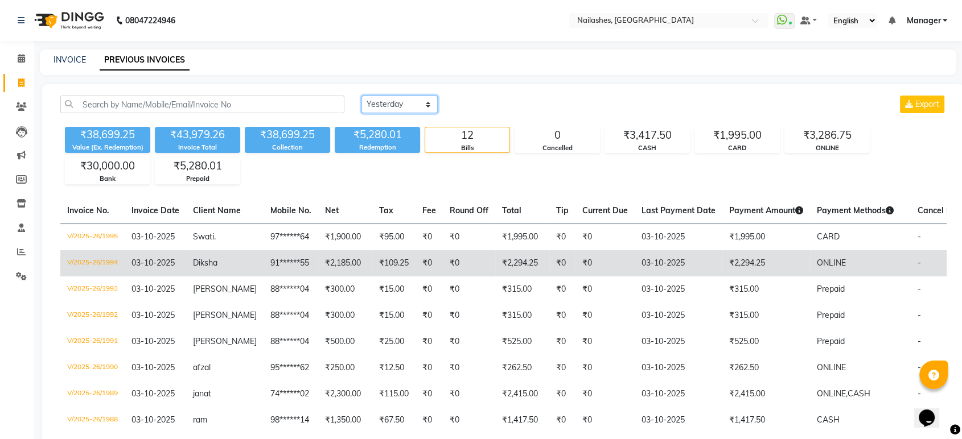
scroll to position [227, 0]
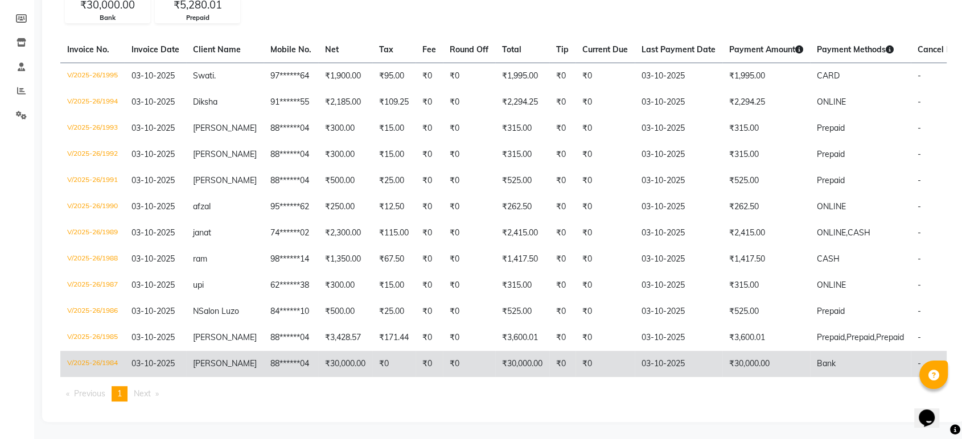
click at [443, 351] on td "₹0" at bounding box center [469, 364] width 52 height 26
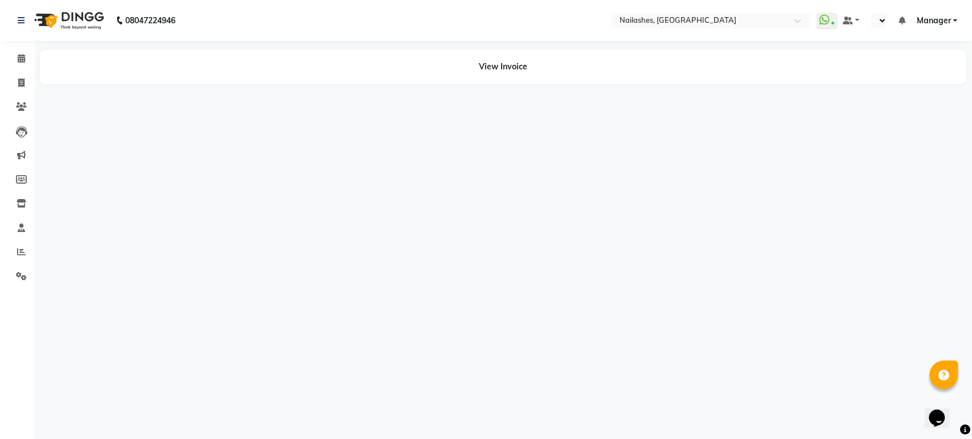
select select "en"
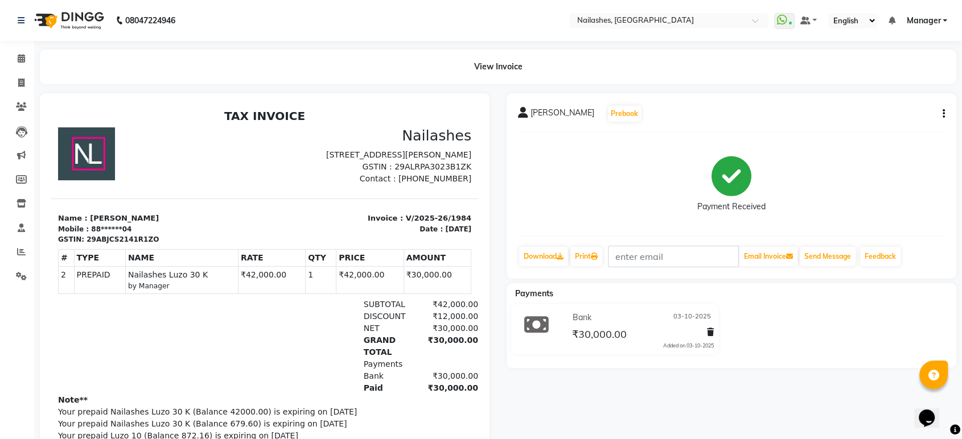
scroll to position [9, 0]
click at [20, 77] on span at bounding box center [21, 83] width 20 height 13
select select "service"
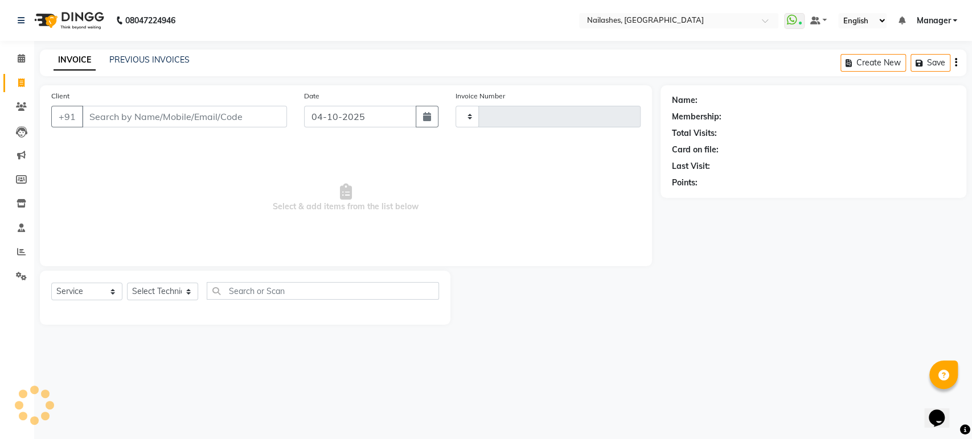
type input "1997"
select select "4251"
click at [114, 289] on select "Select Service Product Membership Package Voucher Prepaid Gift Card" at bounding box center [86, 292] width 71 height 18
click at [51, 283] on select "Select Service Product Membership Package Voucher Prepaid Gift Card" at bounding box center [86, 292] width 71 height 18
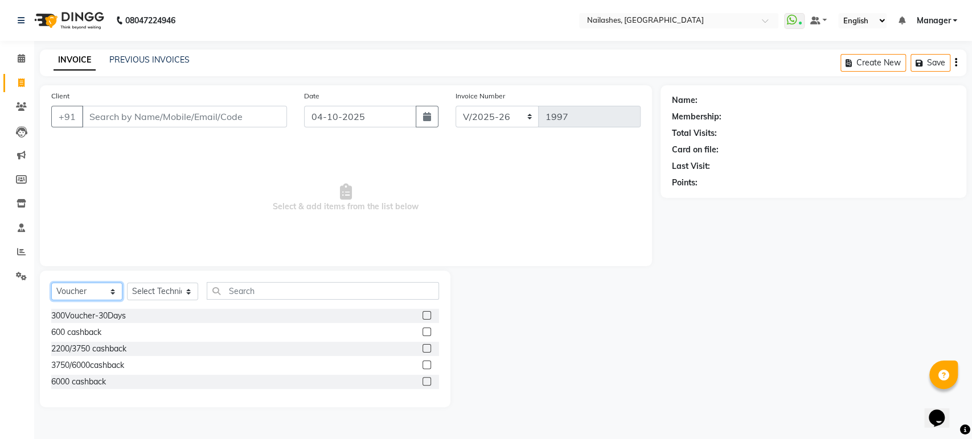
click at [110, 291] on select "Select Service Product Membership Package Voucher Prepaid Gift Card" at bounding box center [86, 292] width 71 height 18
click at [51, 283] on select "Select Service Product Membership Package Voucher Prepaid Gift Card" at bounding box center [86, 292] width 71 height 18
click at [112, 287] on select "Select Service Product Membership Package Voucher Prepaid Gift Card" at bounding box center [86, 292] width 71 height 18
click at [51, 283] on select "Select Service Product Membership Package Voucher Prepaid Gift Card" at bounding box center [86, 292] width 71 height 18
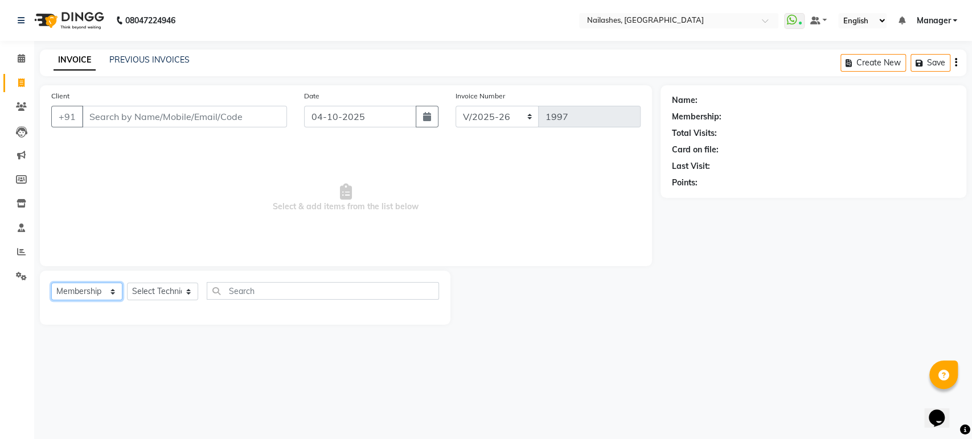
click at [109, 290] on select "Select Service Product Membership Package Voucher Prepaid Gift Card" at bounding box center [86, 292] width 71 height 18
click at [51, 283] on select "Select Service Product Membership Package Voucher Prepaid Gift Card" at bounding box center [86, 292] width 71 height 18
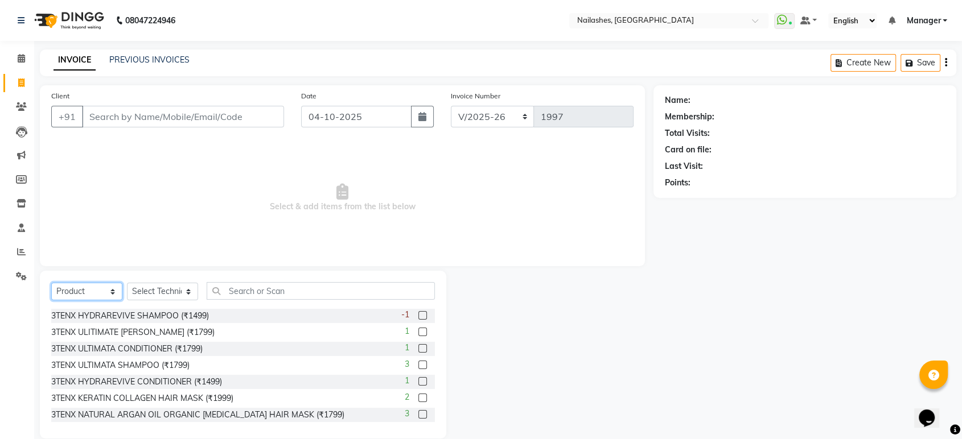
click at [108, 293] on select "Select Service Product Membership Package Voucher Prepaid Gift Card" at bounding box center [86, 292] width 71 height 18
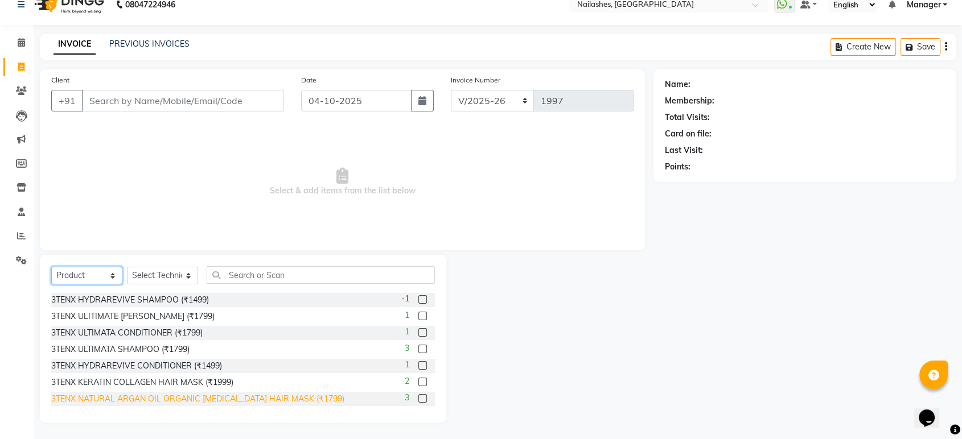
drag, startPoint x: 109, startPoint y: 277, endPoint x: 58, endPoint y: 401, distance: 134.8
click at [58, 401] on div "Select Service Product Membership Package Voucher Prepaid Gift Card Select Tech…" at bounding box center [243, 339] width 406 height 168
click at [51, 283] on select "Select Service Product Membership Package Voucher Prepaid Gift Card" at bounding box center [86, 276] width 71 height 18
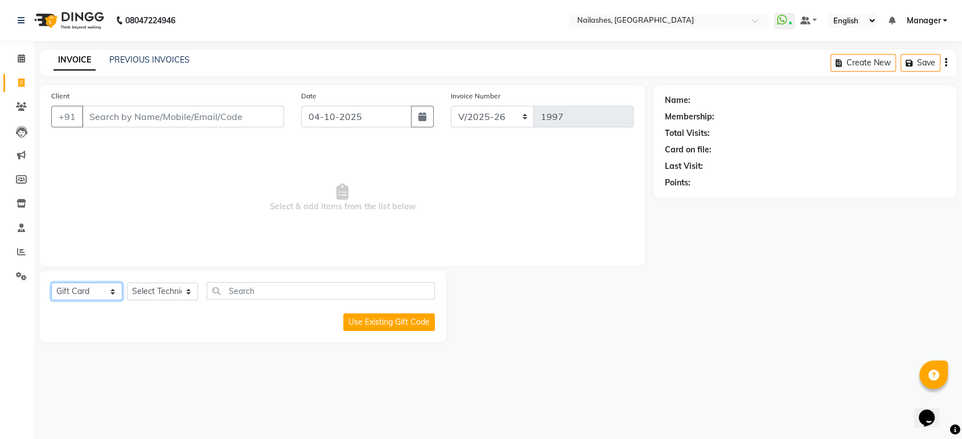
scroll to position [0, 0]
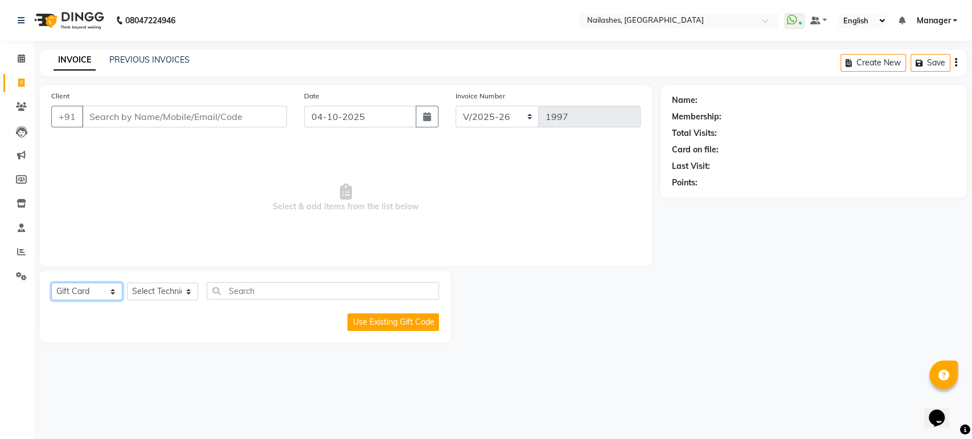
click at [112, 291] on select "Select Service Product Membership Package Voucher Prepaid Gift Card" at bounding box center [86, 292] width 71 height 18
select select "P"
click at [51, 283] on select "Select Service Product Membership Package Voucher Prepaid Gift Card" at bounding box center [86, 292] width 71 height 18
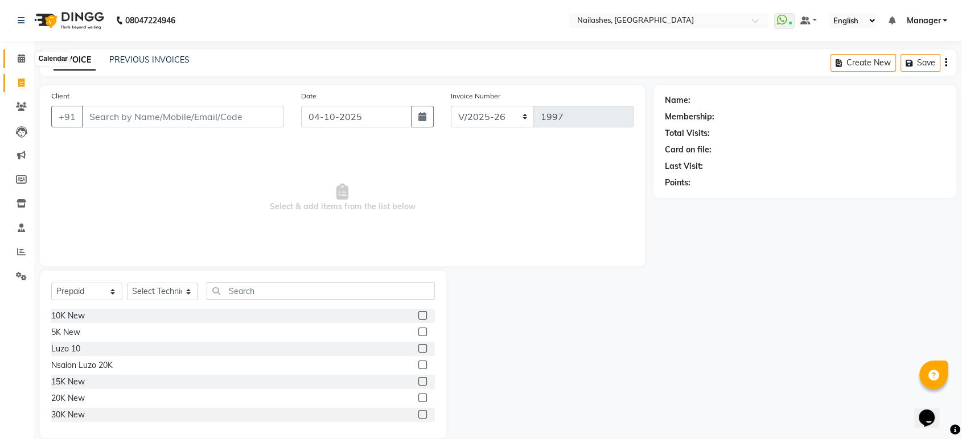
click at [20, 58] on icon at bounding box center [21, 58] width 7 height 9
